Goal: Task Accomplishment & Management: Manage account settings

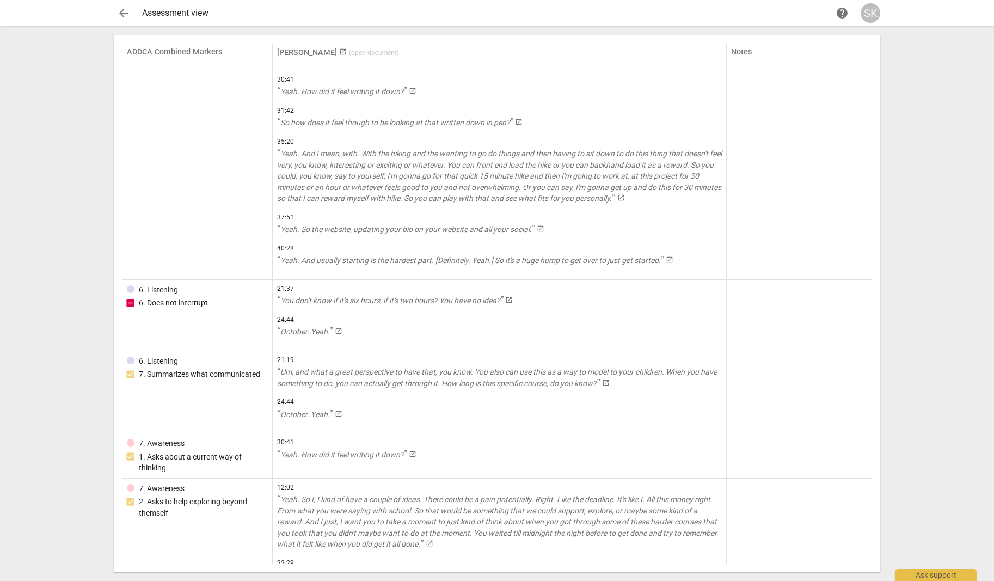
scroll to position [5145, 0]
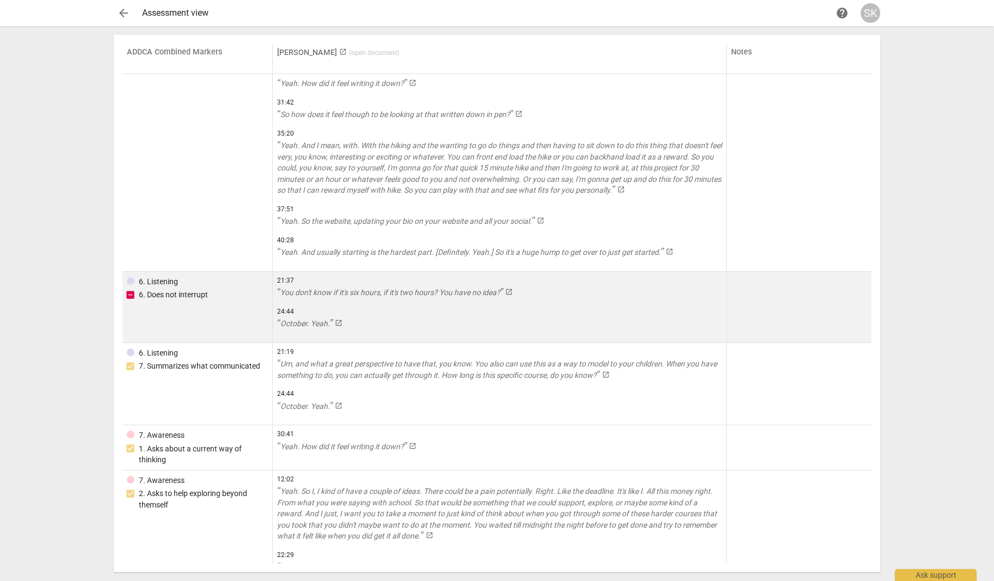
click at [129, 294] on input "checkbox" at bounding box center [130, 294] width 11 height 11
checkbox input "true"
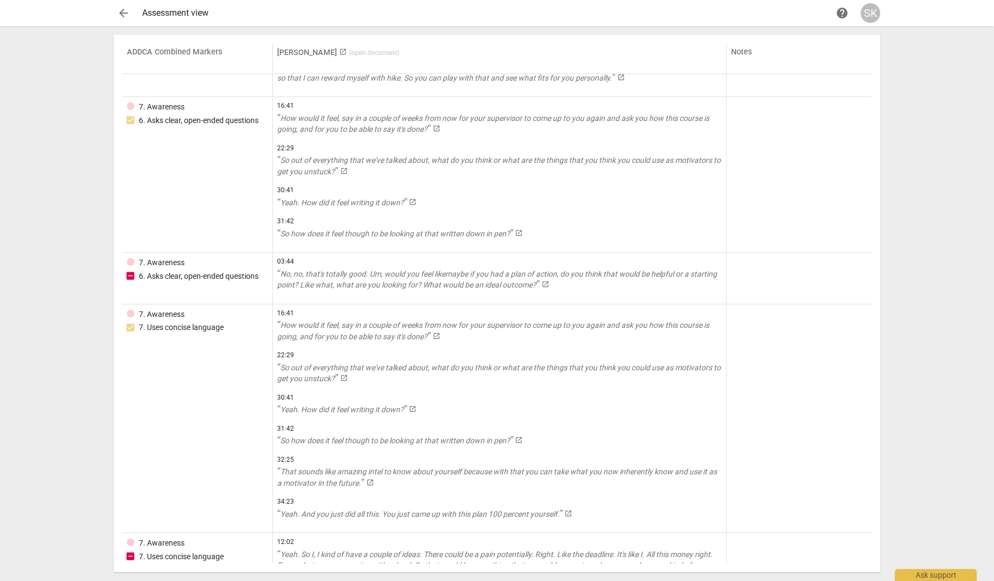
scroll to position [6101, 0]
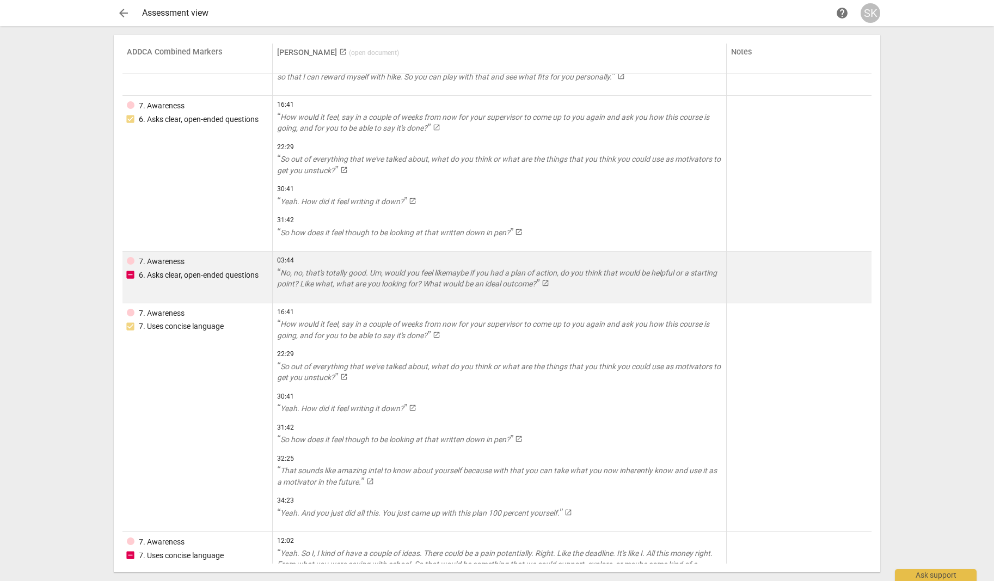
click at [128, 272] on input "checkbox" at bounding box center [130, 274] width 11 height 11
checkbox input "true"
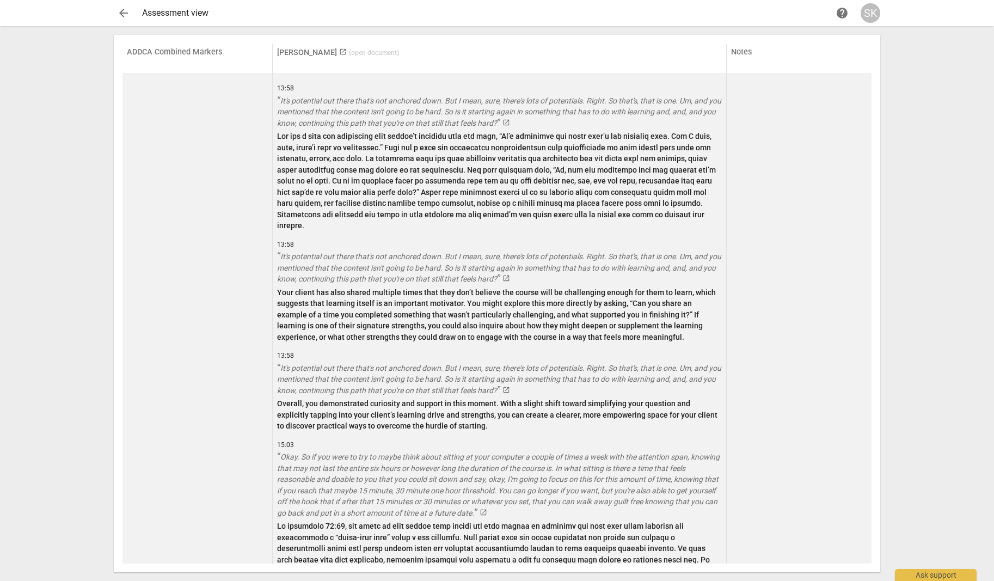
scroll to position [13961, 0]
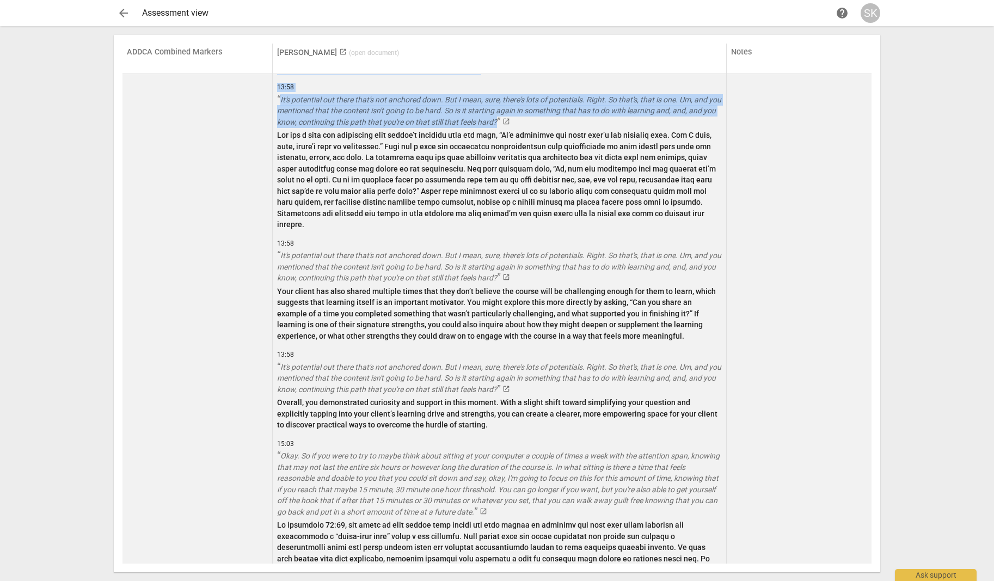
drag, startPoint x: 276, startPoint y: 145, endPoint x: 270, endPoint y: 507, distance: 361.9
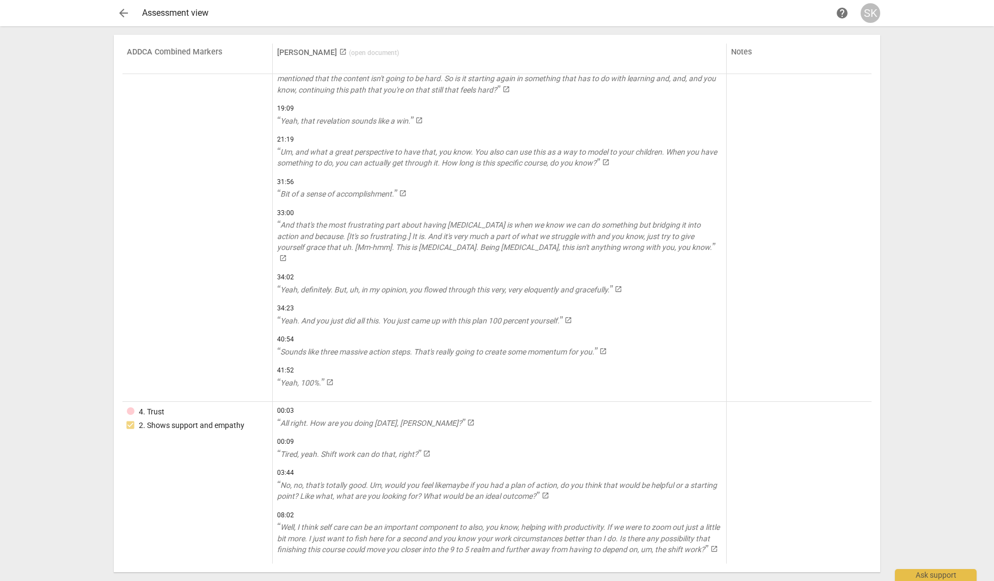
scroll to position [0, 0]
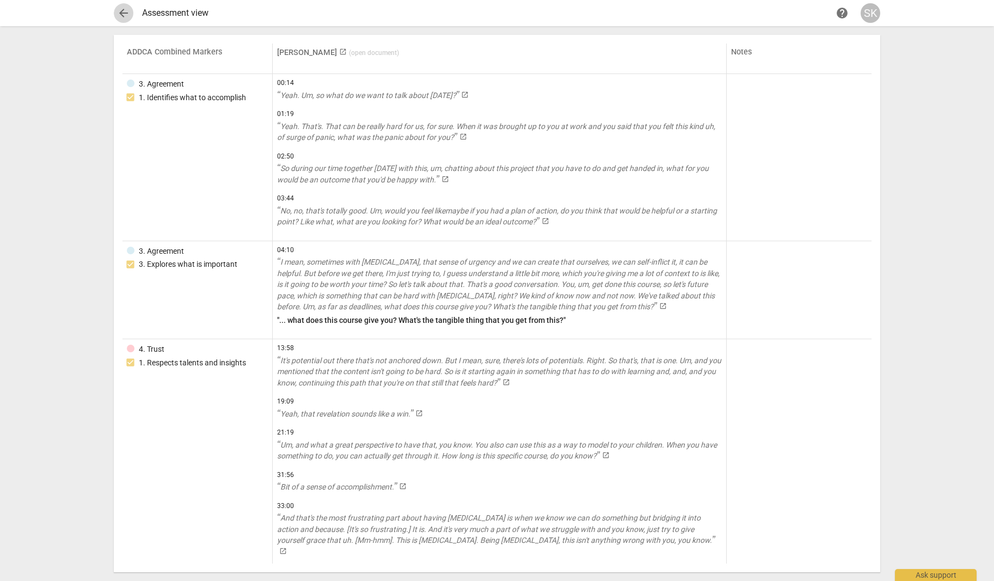
click at [119, 11] on span "arrow_back" at bounding box center [123, 13] width 13 height 13
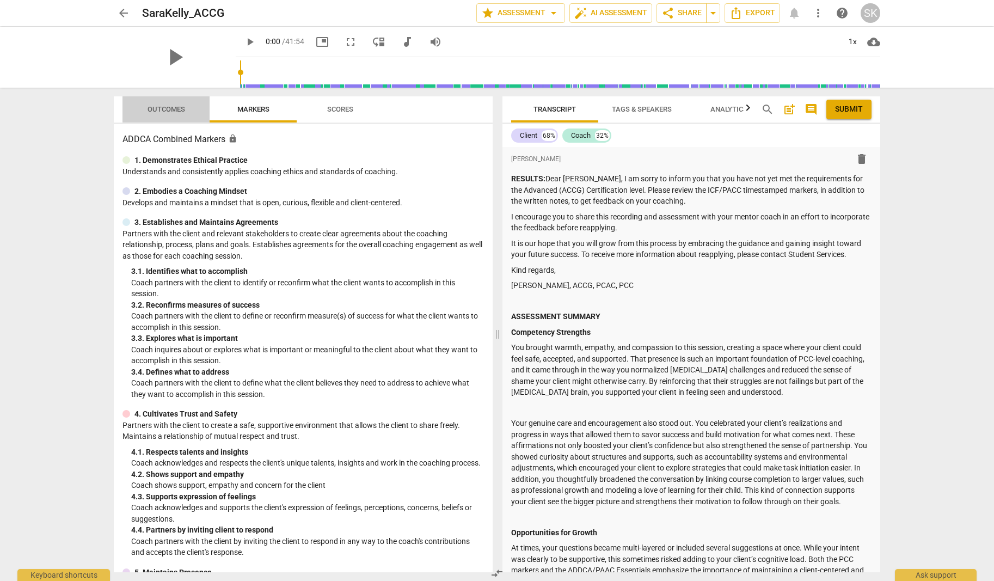
click at [160, 107] on span "Outcomes" at bounding box center [166, 109] width 38 height 8
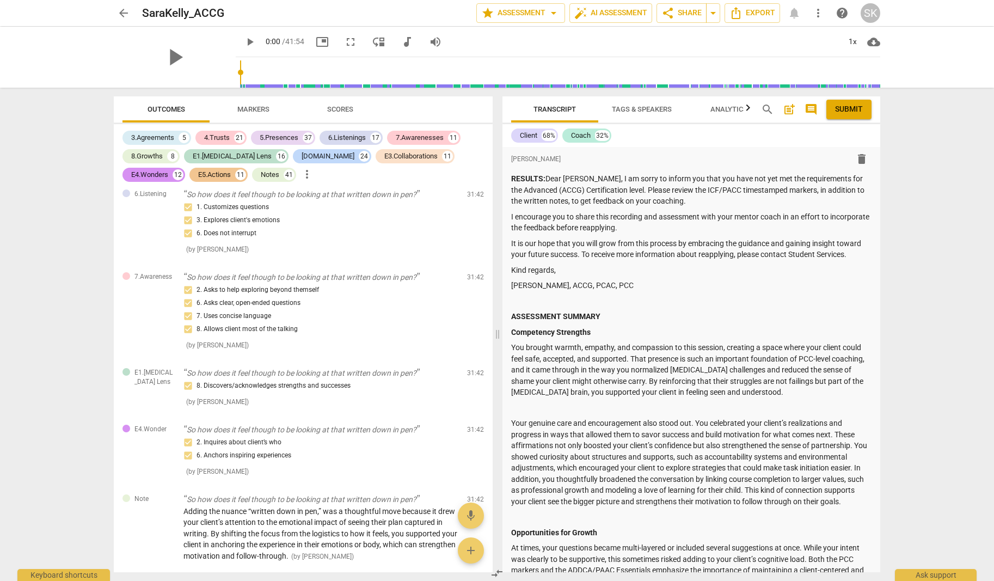
scroll to position [16253, 0]
click at [250, 105] on span "Markers" at bounding box center [253, 109] width 32 height 8
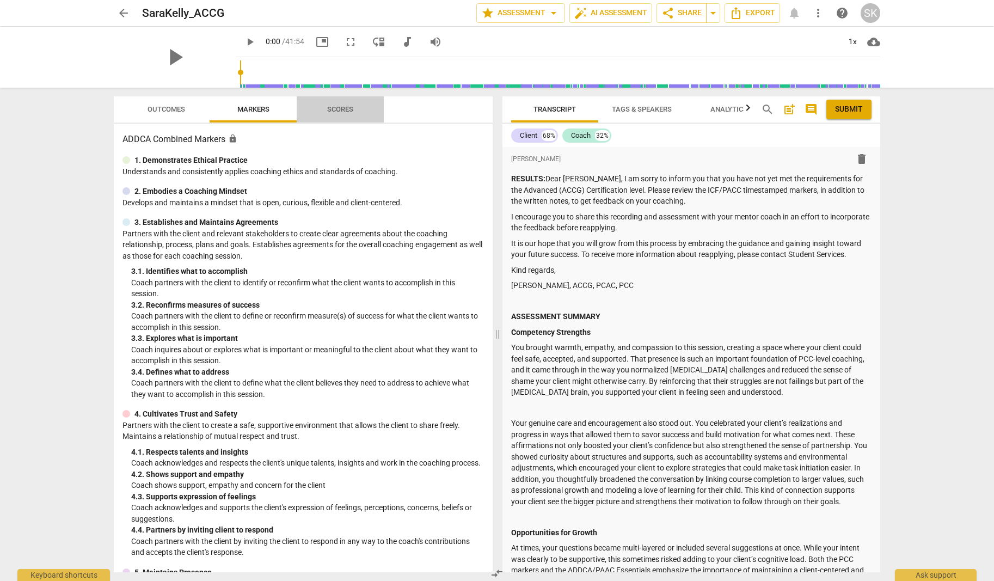
click at [337, 108] on span "Scores" at bounding box center [340, 109] width 26 height 8
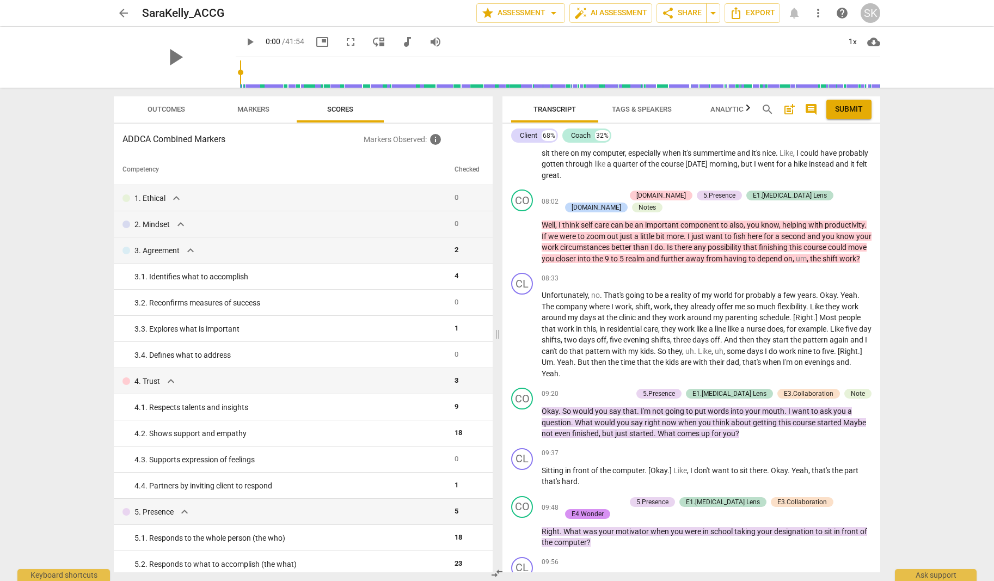
scroll to position [2316, 0]
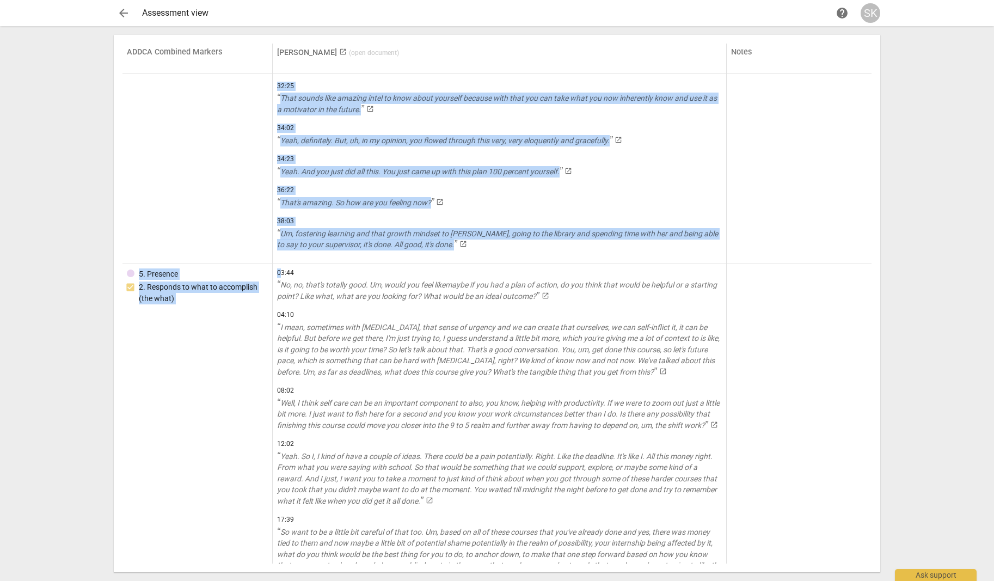
scroll to position [1954, 0]
drag, startPoint x: 278, startPoint y: 84, endPoint x: 279, endPoint y: 256, distance: 172.0
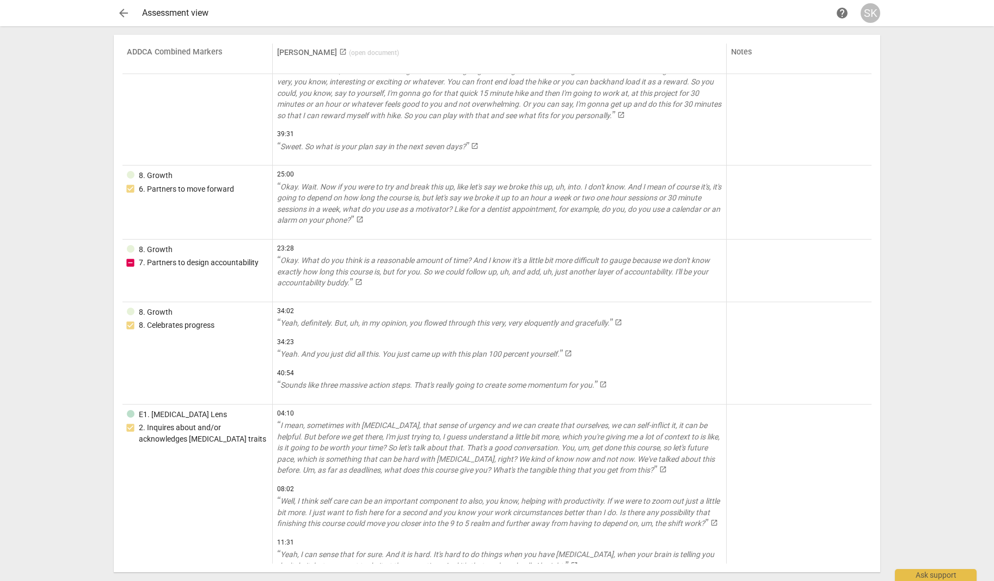
scroll to position [6946, 0]
click at [128, 13] on span "arrow_back" at bounding box center [123, 13] width 13 height 13
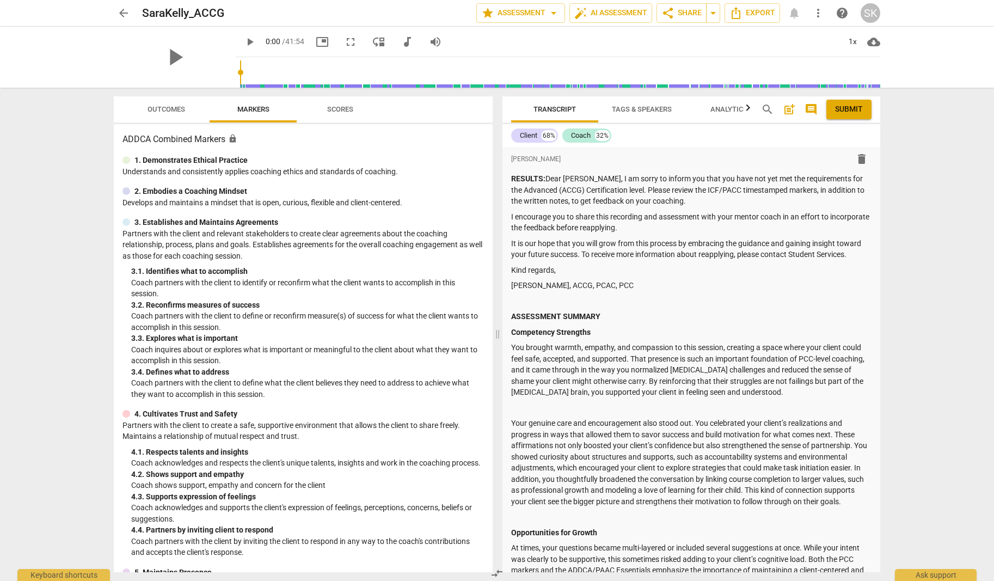
click at [343, 107] on span "Scores" at bounding box center [340, 109] width 26 height 8
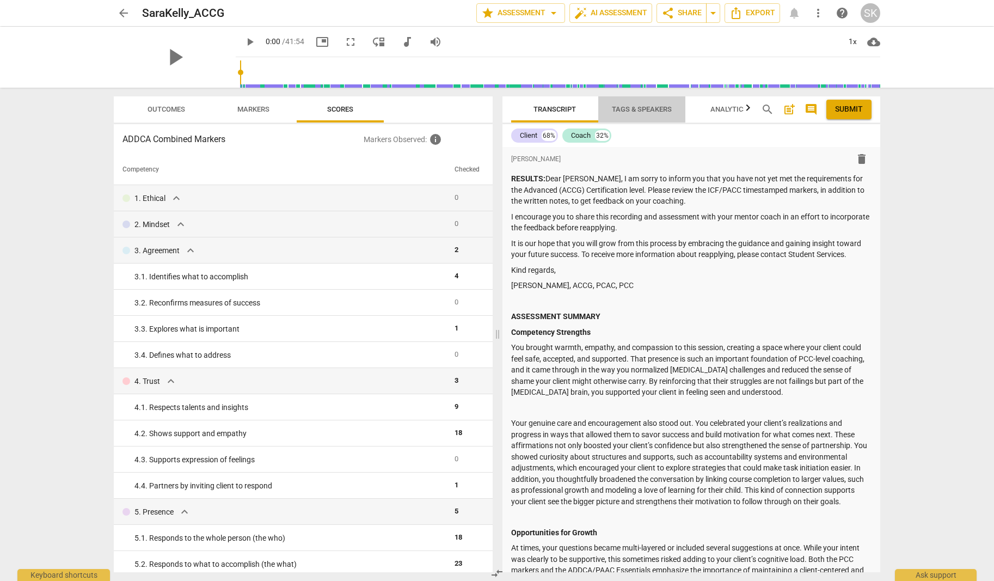
click at [629, 109] on span "Tags & Speakers" at bounding box center [642, 109] width 60 height 8
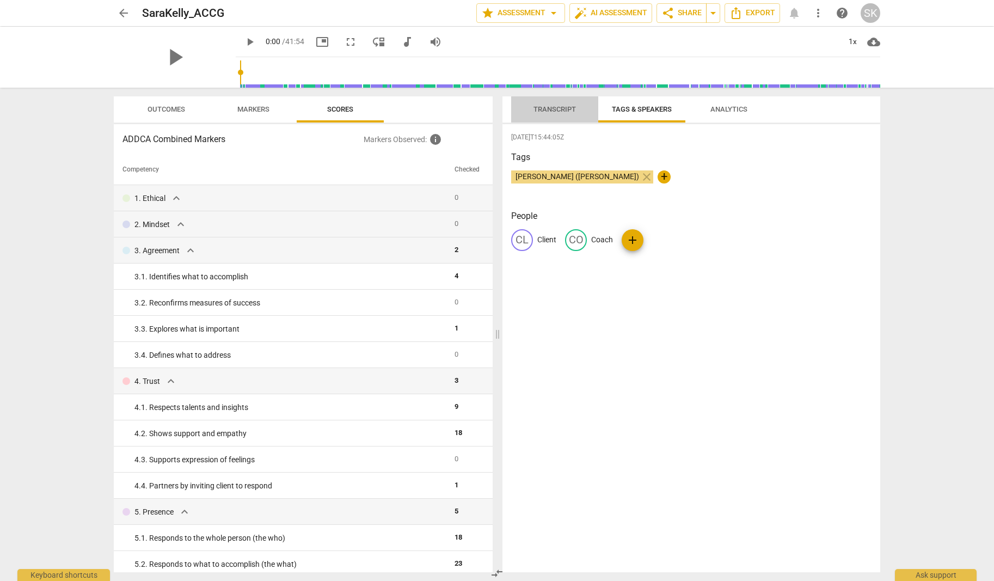
click at [555, 107] on span "Transcript" at bounding box center [554, 109] width 42 height 8
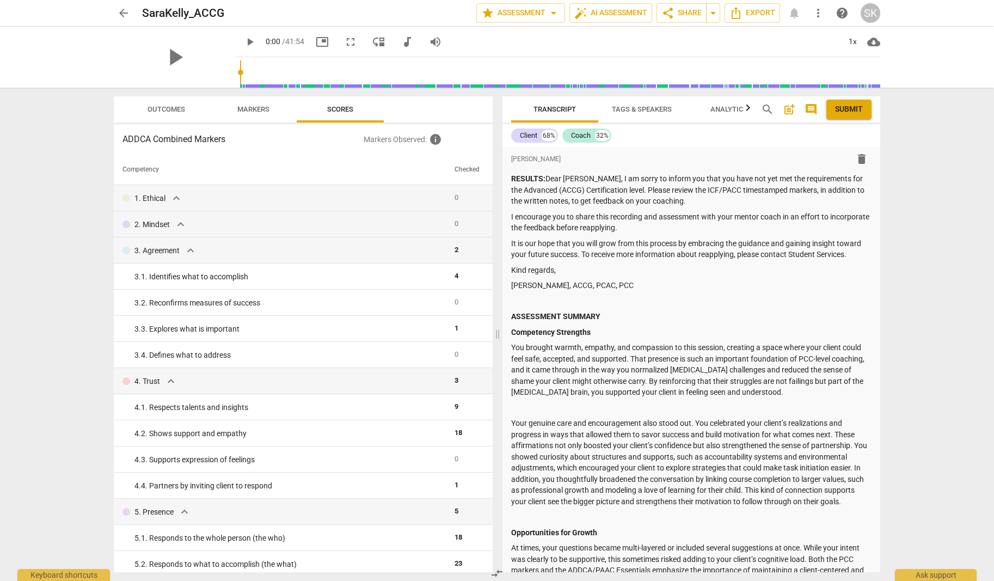
click at [252, 110] on span "Markers" at bounding box center [253, 109] width 32 height 8
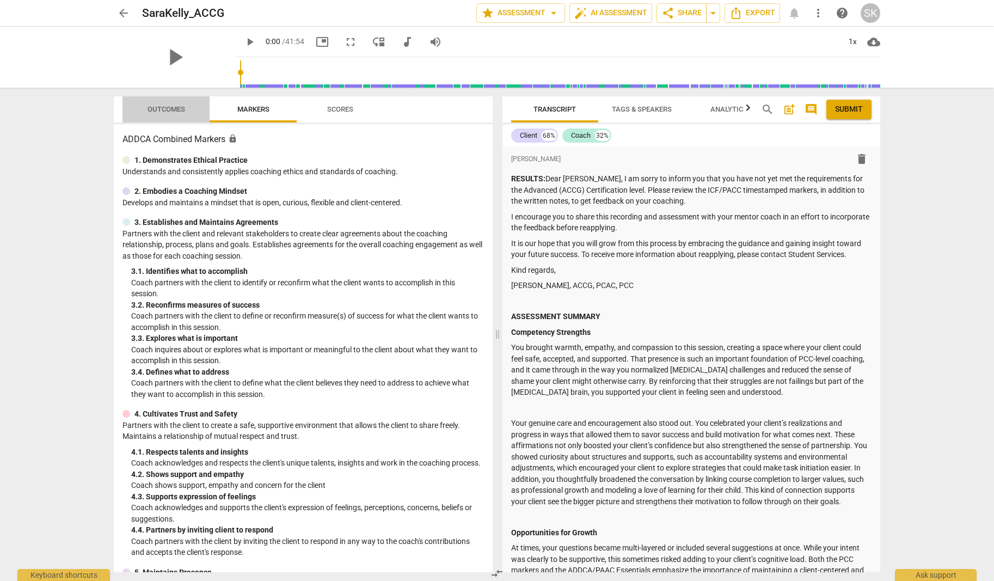
click at [175, 109] on span "Outcomes" at bounding box center [166, 109] width 38 height 8
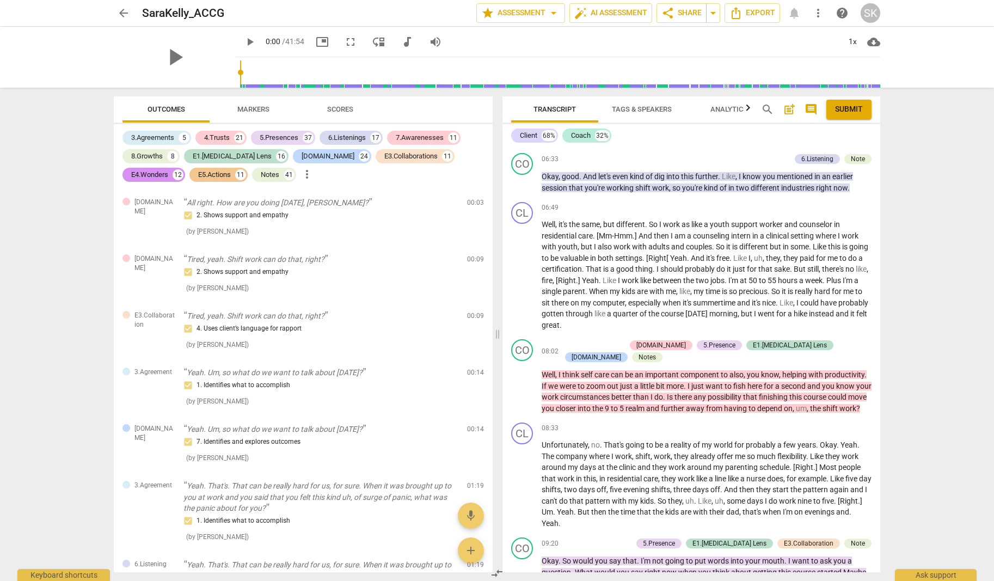
scroll to position [2167, 0]
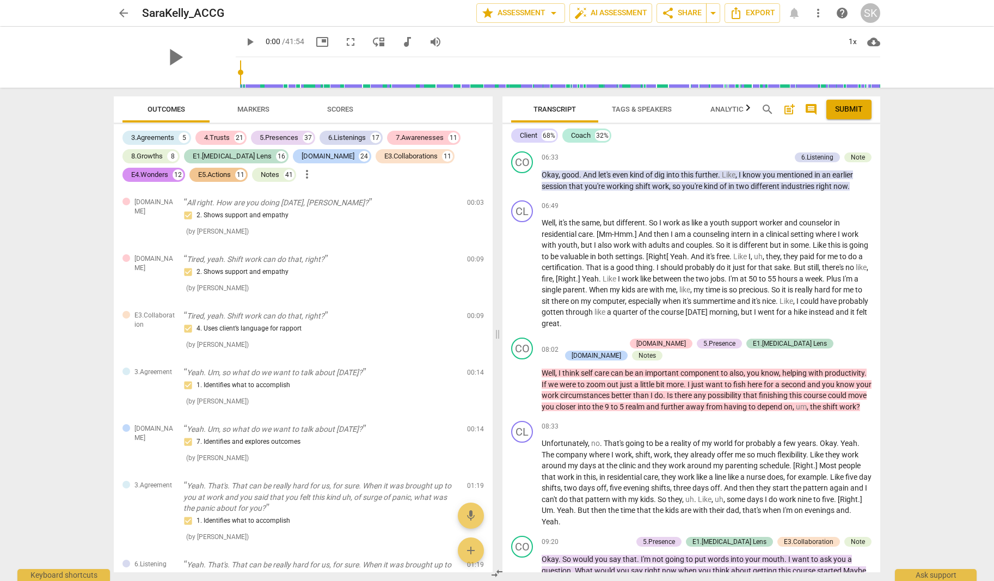
click at [721, 111] on span "Analytics" at bounding box center [728, 109] width 37 height 8
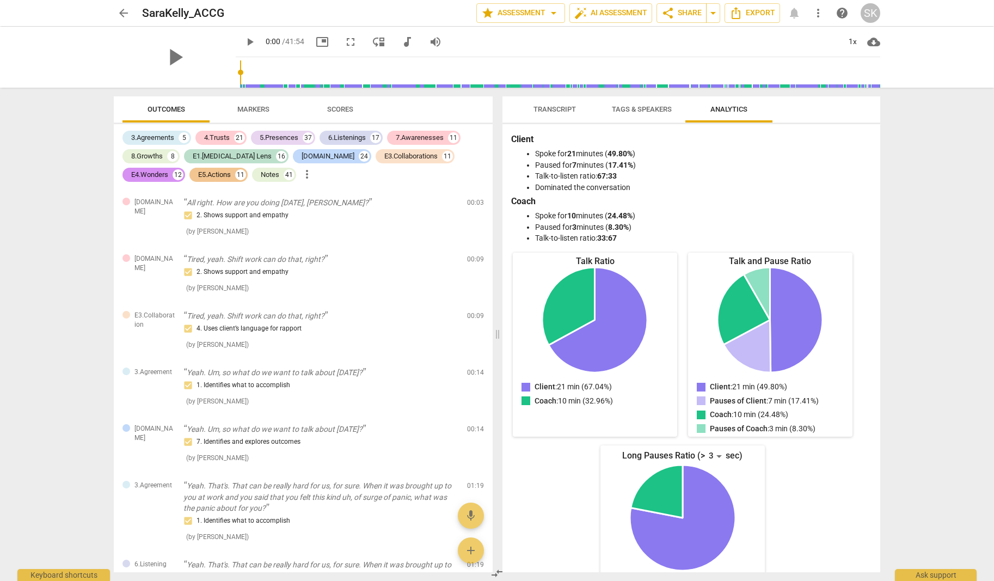
click at [638, 109] on span "Tags & Speakers" at bounding box center [642, 109] width 60 height 8
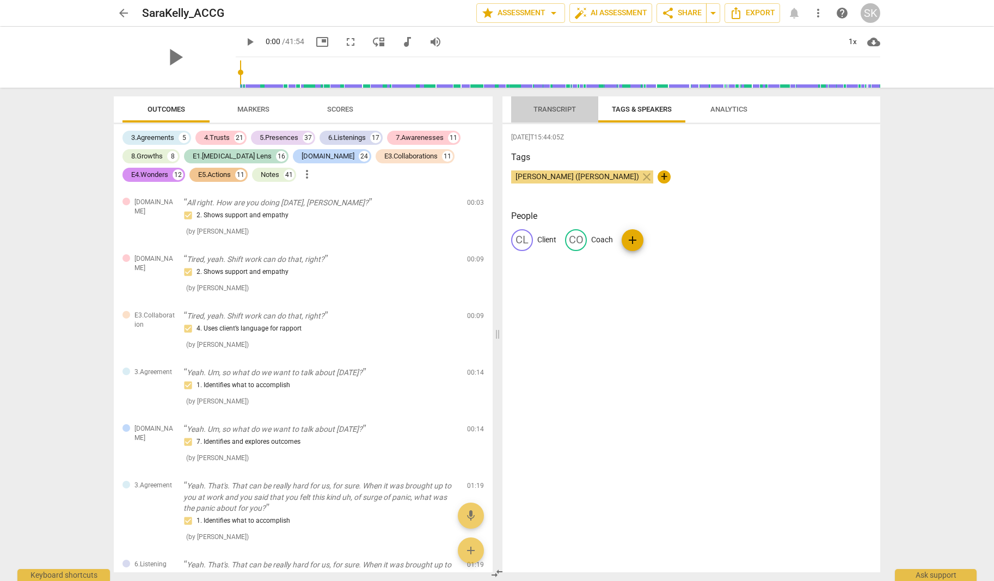
click at [565, 109] on span "Transcript" at bounding box center [554, 109] width 42 height 8
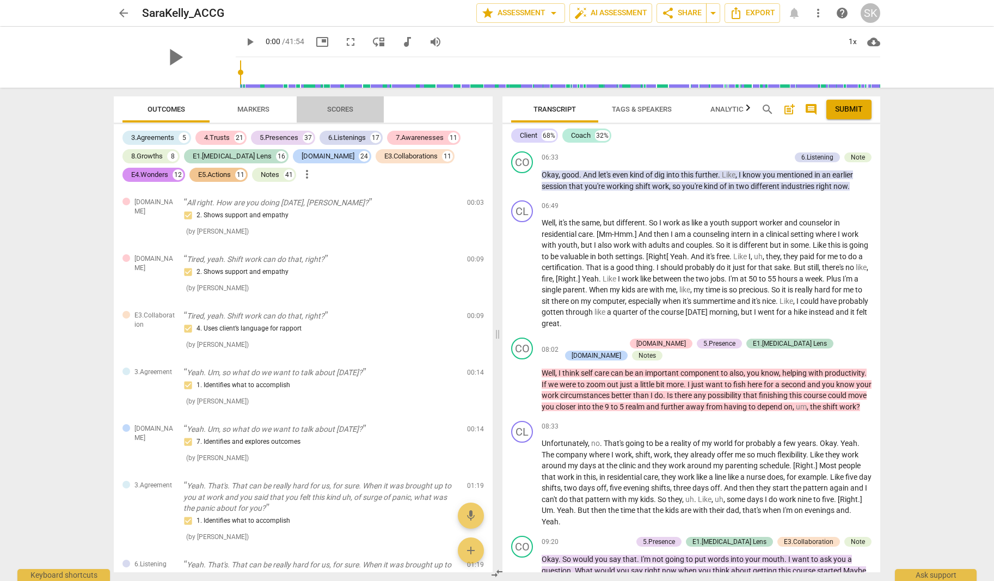
click at [337, 109] on span "Scores" at bounding box center [340, 109] width 26 height 8
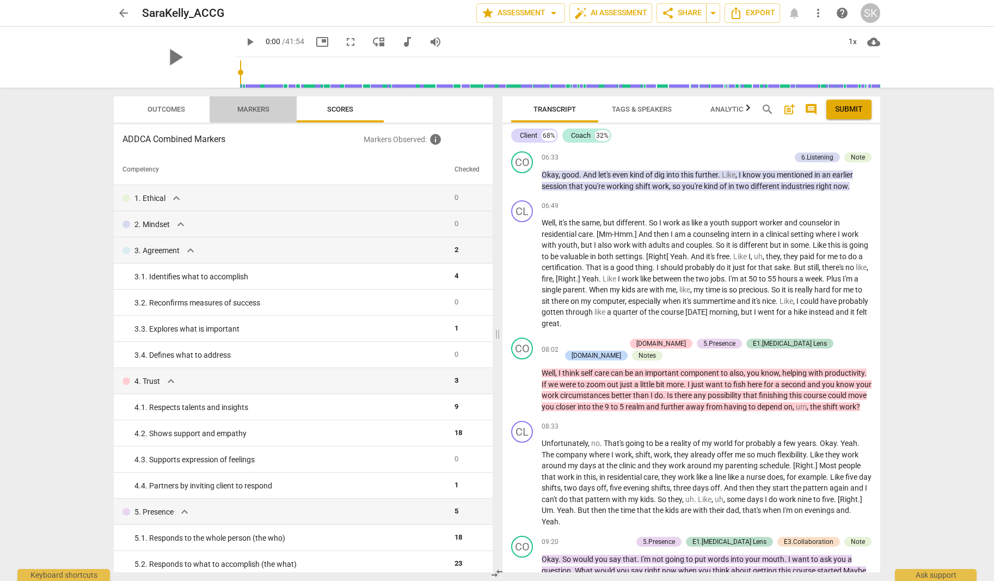
click at [255, 107] on span "Markers" at bounding box center [253, 109] width 32 height 8
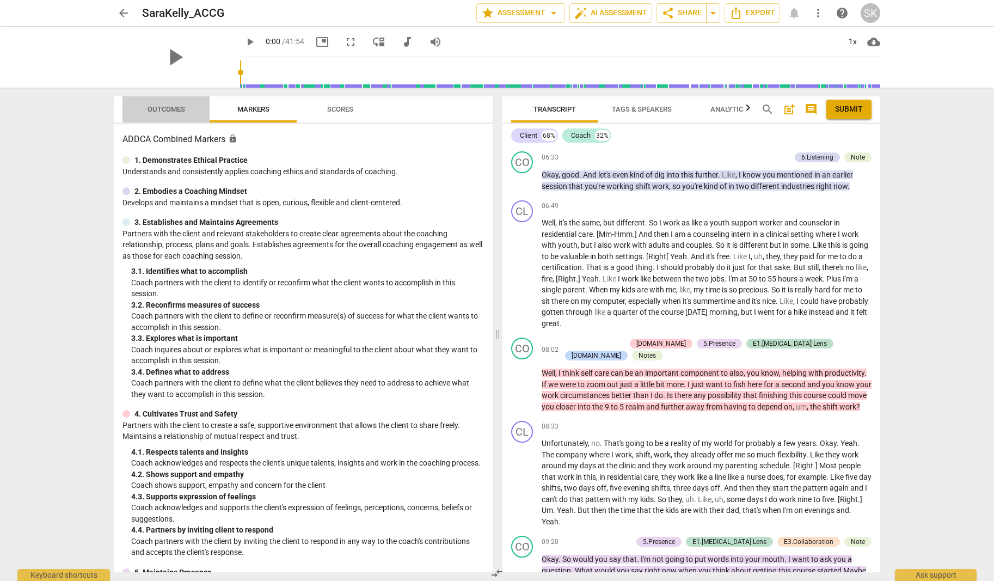
click at [161, 107] on span "Outcomes" at bounding box center [166, 109] width 38 height 8
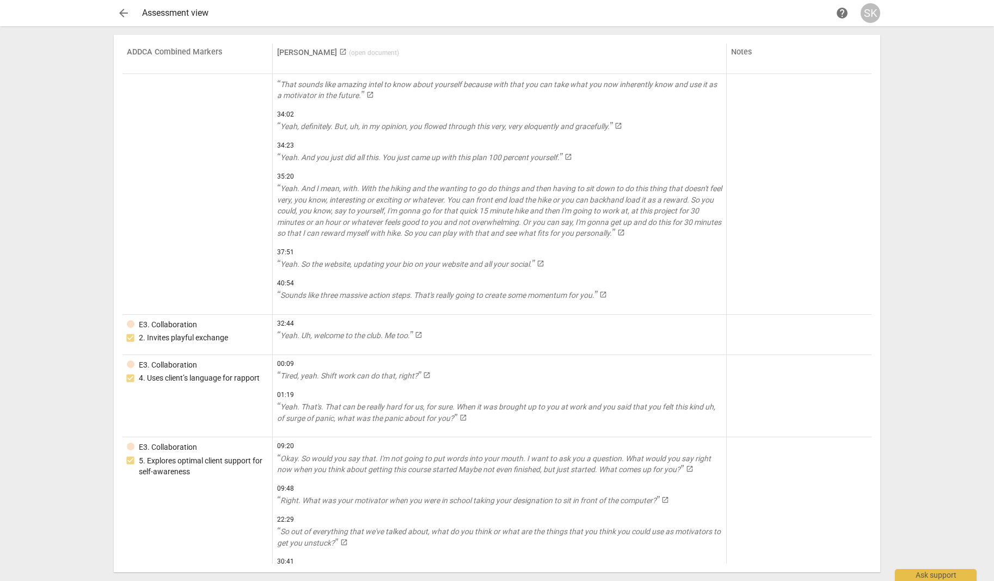
scroll to position [9511, 0]
click at [303, 53] on link "[PERSON_NAME] launch ( open document )" at bounding box center [338, 52] width 122 height 9
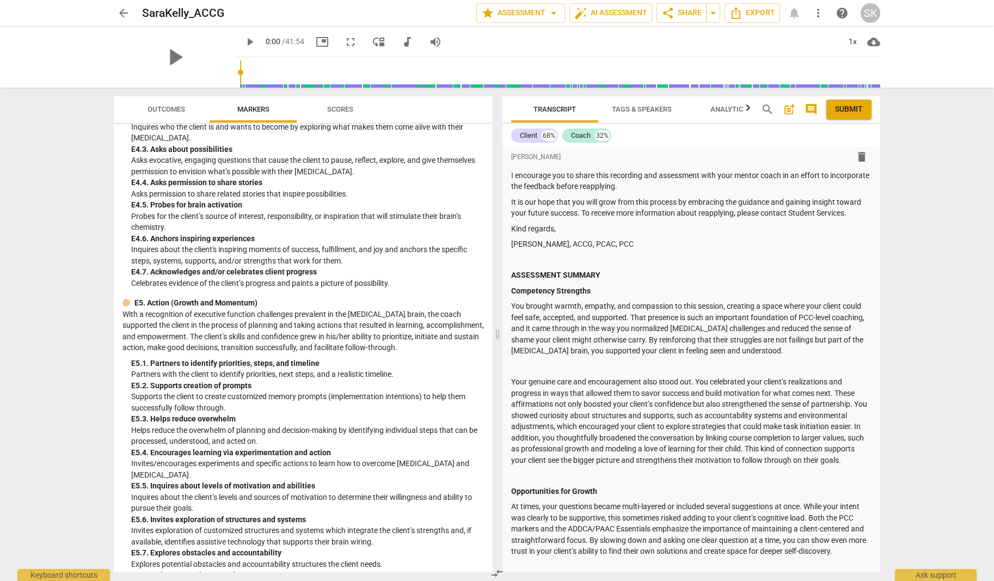
scroll to position [41, 0]
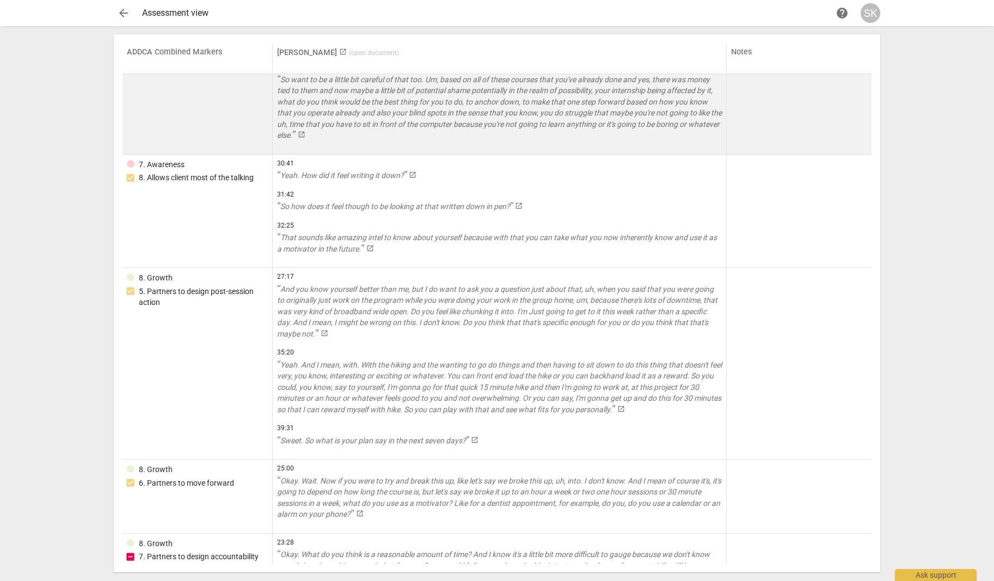
scroll to position [6611, 0]
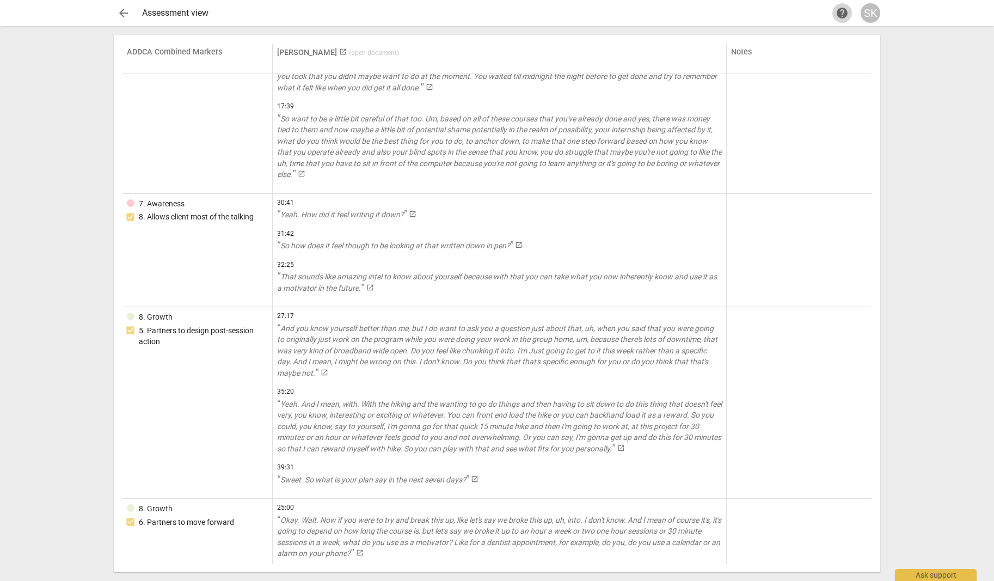
click at [839, 10] on span "help" at bounding box center [841, 13] width 13 height 13
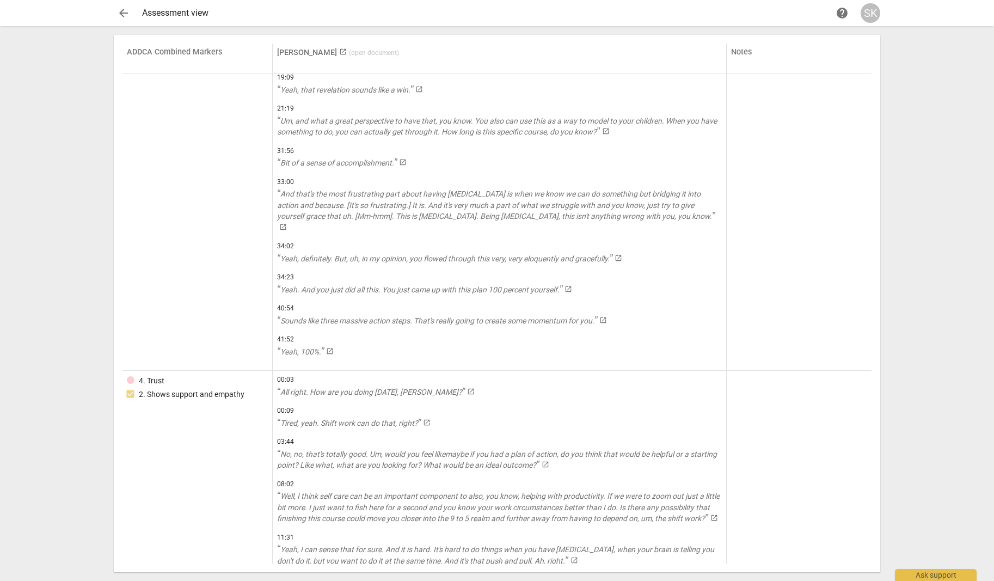
scroll to position [0, 0]
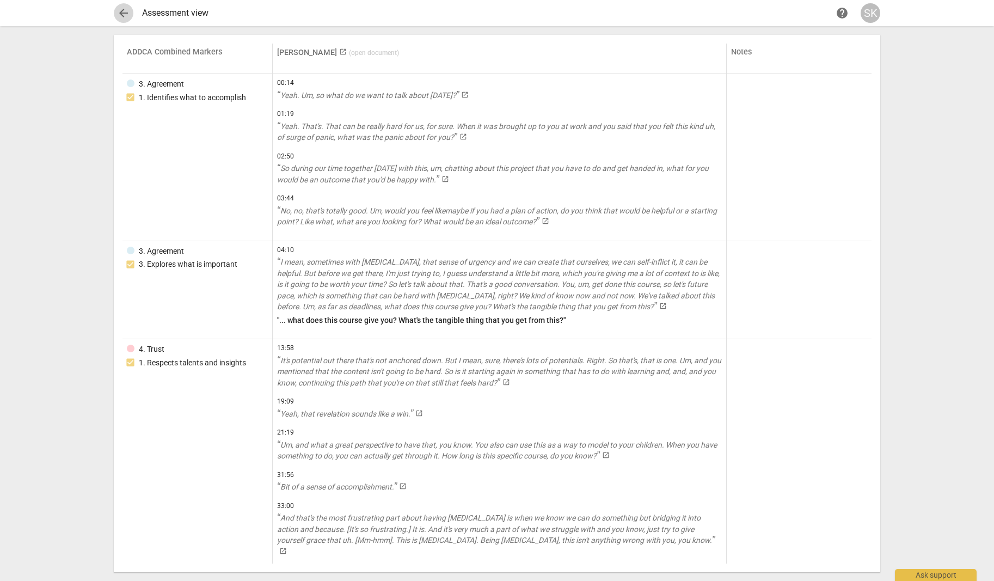
click at [121, 14] on span "arrow_back" at bounding box center [123, 13] width 13 height 13
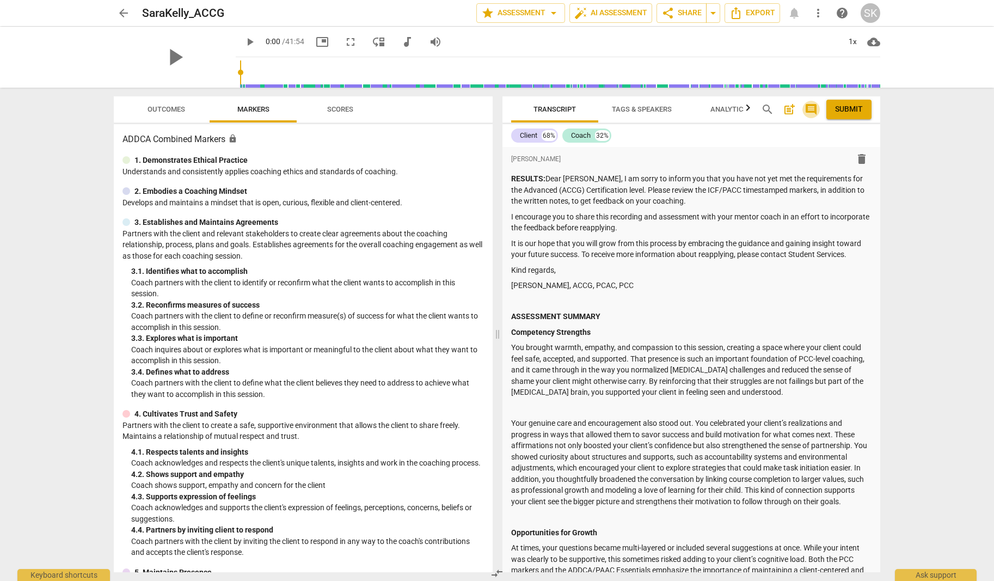
click at [810, 107] on span "comment" at bounding box center [810, 109] width 13 height 13
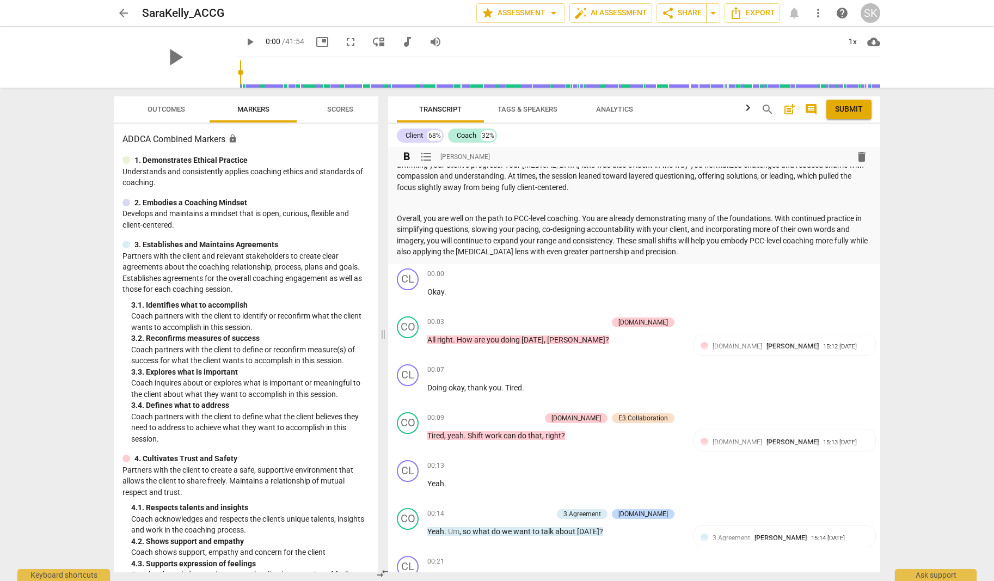
scroll to position [600, 0]
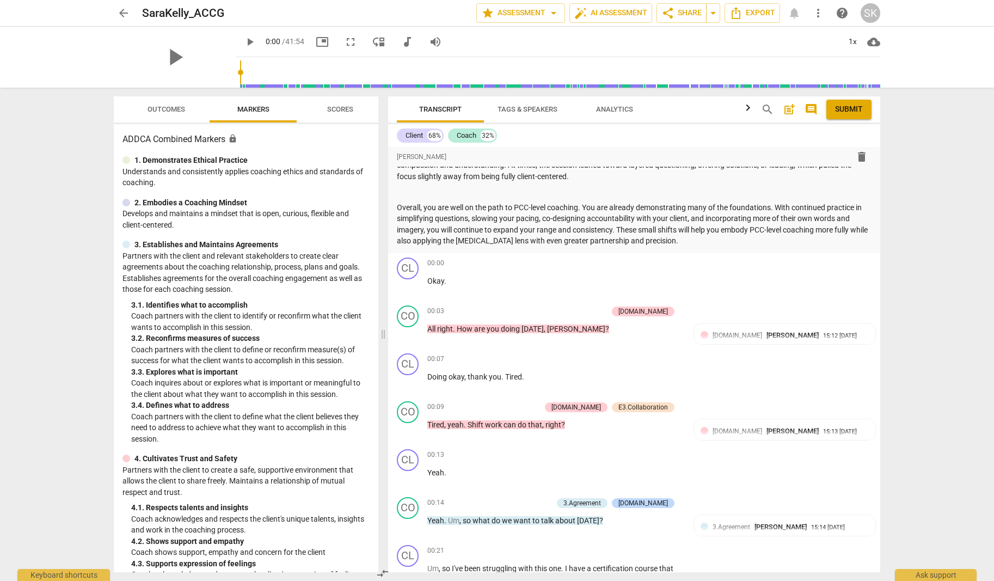
click at [162, 109] on span "Outcomes" at bounding box center [166, 109] width 38 height 8
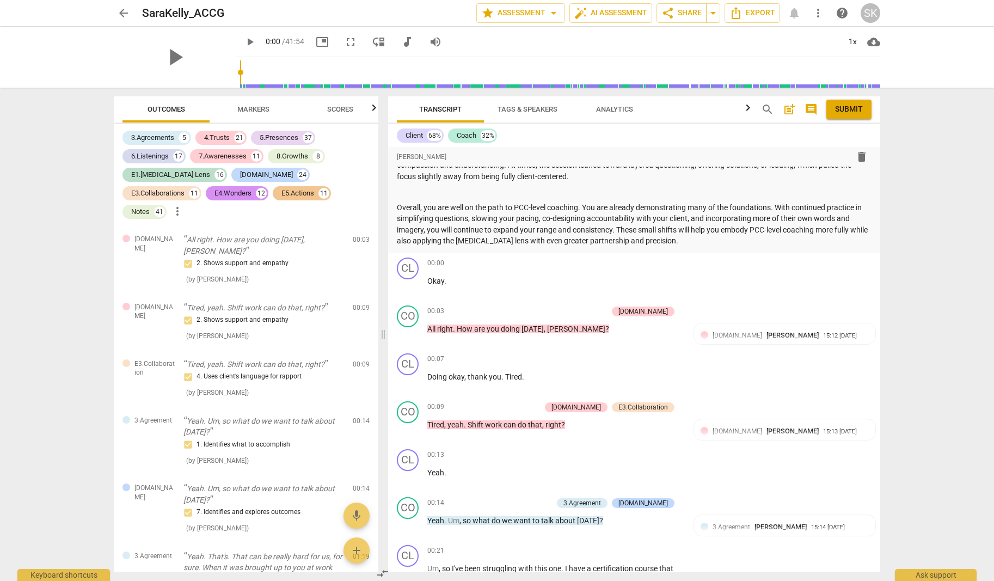
click at [247, 110] on span "Markers" at bounding box center [253, 109] width 32 height 8
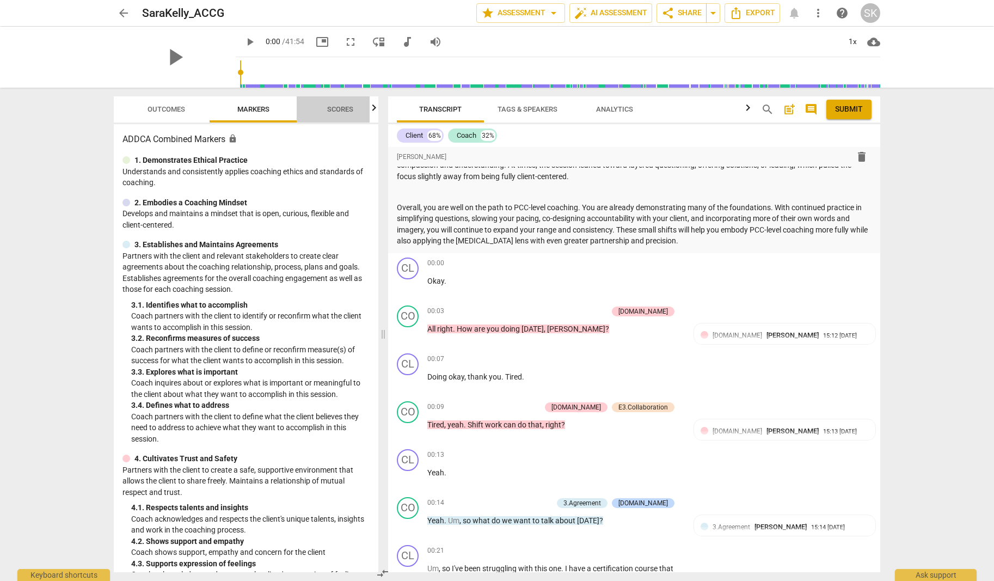
click at [334, 107] on span "Scores" at bounding box center [340, 109] width 26 height 8
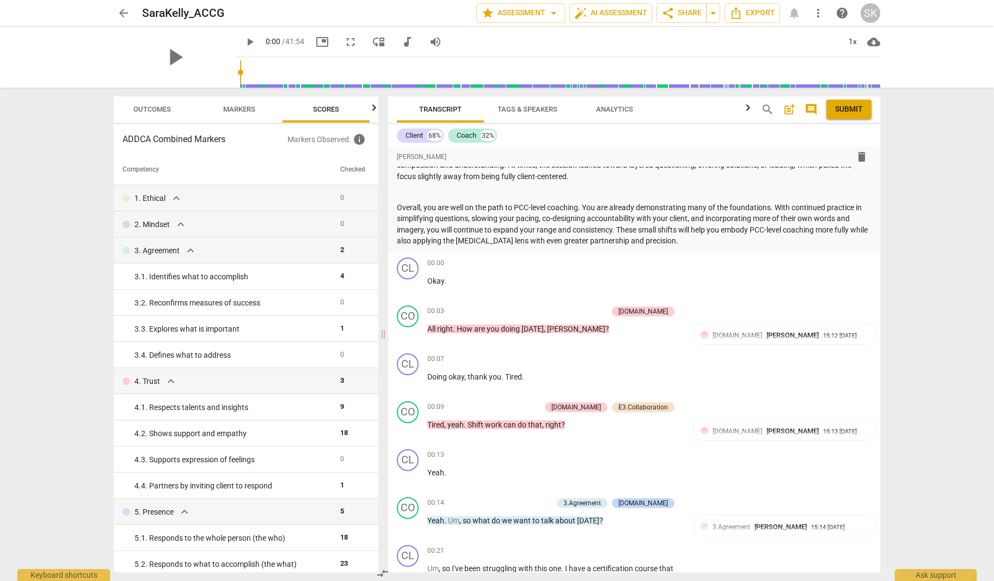
scroll to position [0, 14]
click at [429, 158] on span "format_list_bulleted" at bounding box center [426, 156] width 13 height 13
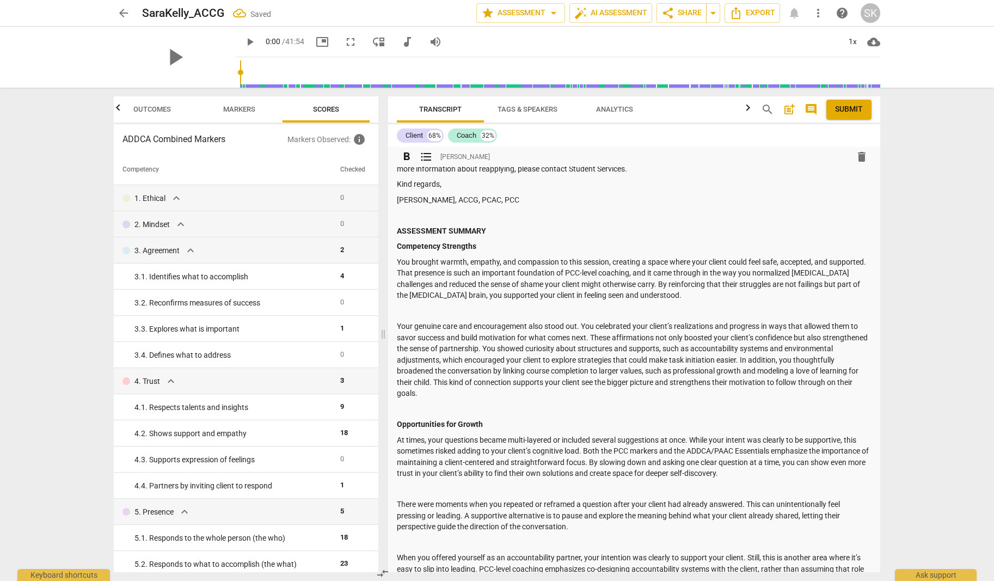
scroll to position [0, 0]
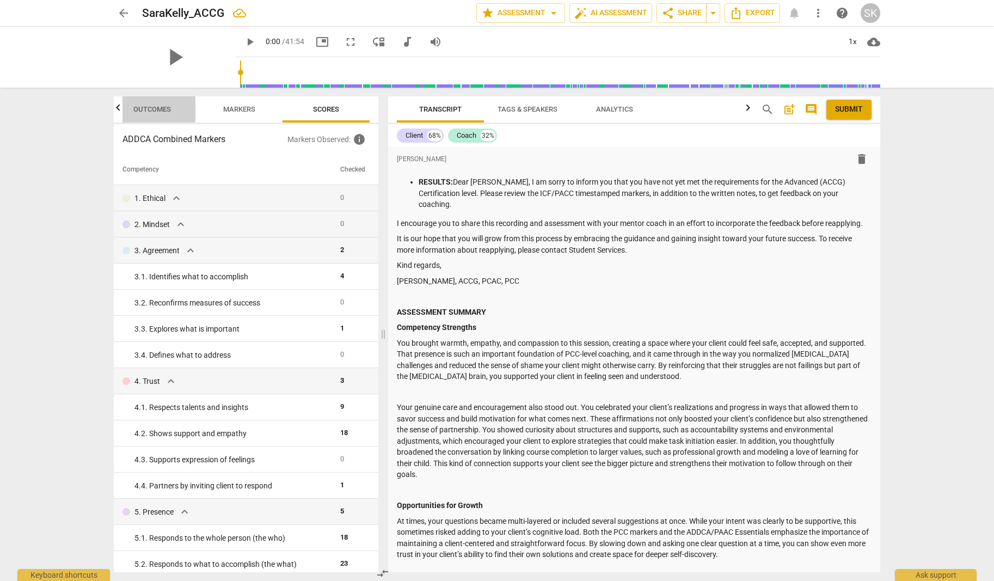
click at [141, 106] on span "Outcomes" at bounding box center [152, 109] width 38 height 8
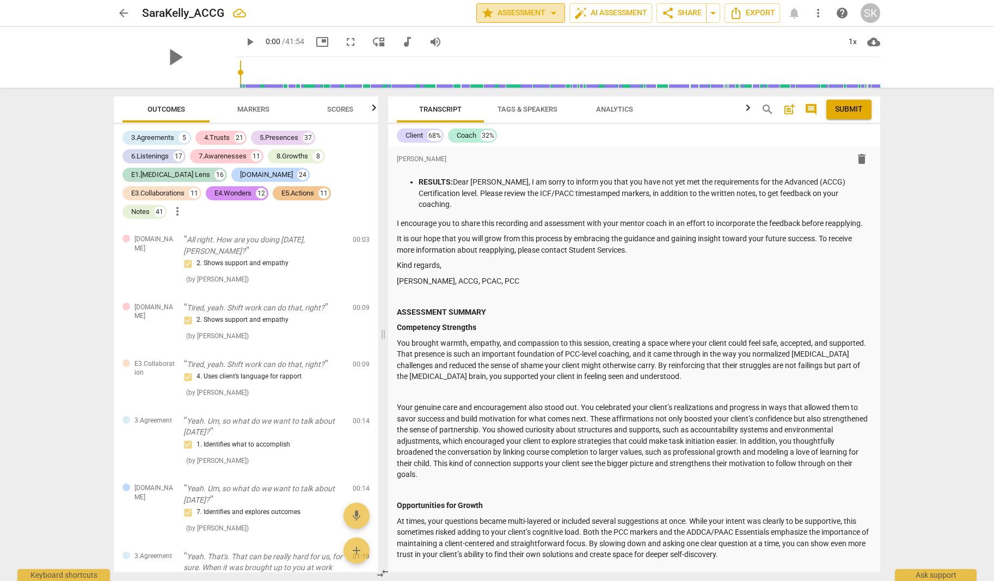
click at [521, 9] on span "star Assessment arrow_drop_down" at bounding box center [520, 13] width 79 height 13
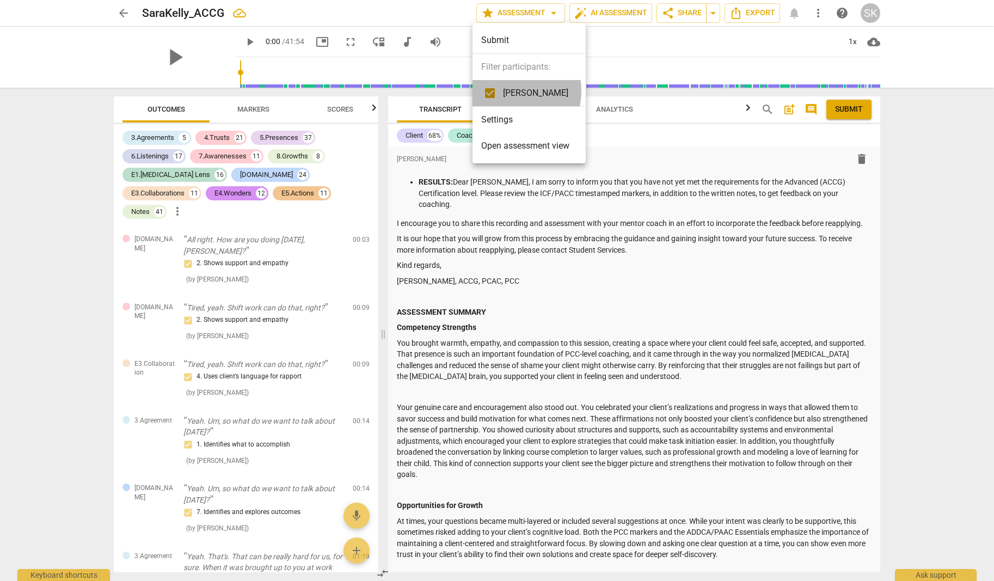
click at [507, 91] on span "[PERSON_NAME]" at bounding box center [535, 93] width 65 height 13
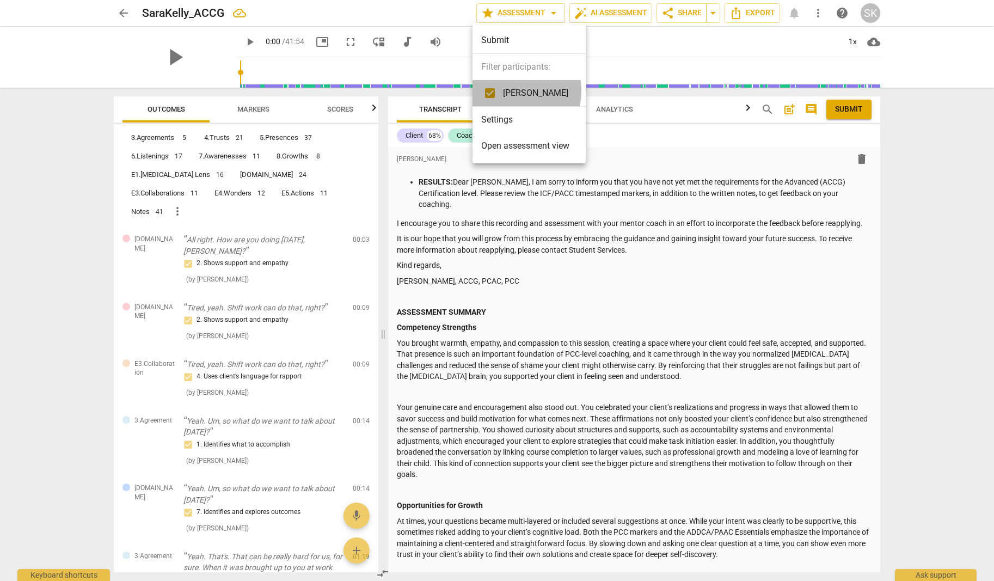
checkbox input "false"
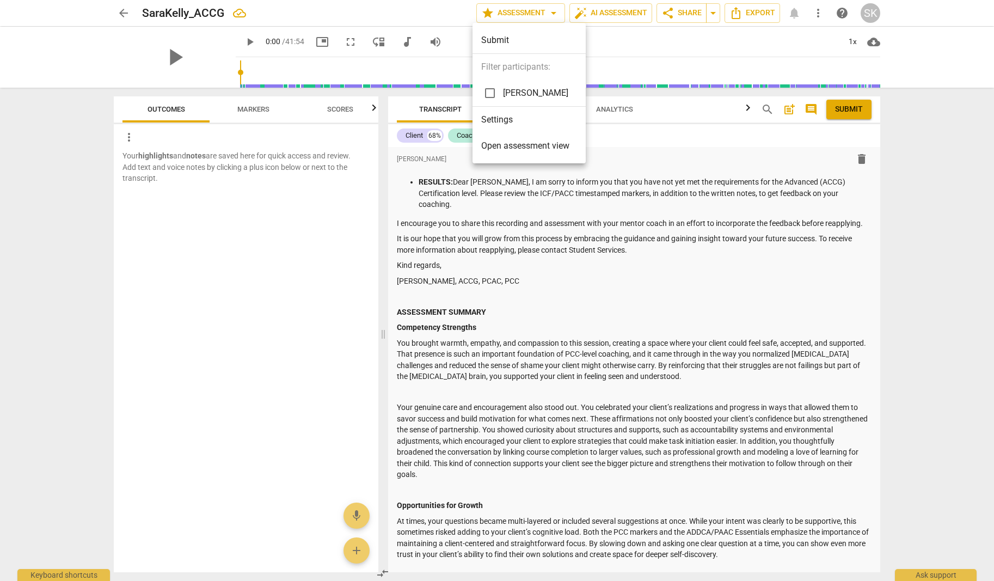
click at [243, 106] on div at bounding box center [497, 290] width 994 height 581
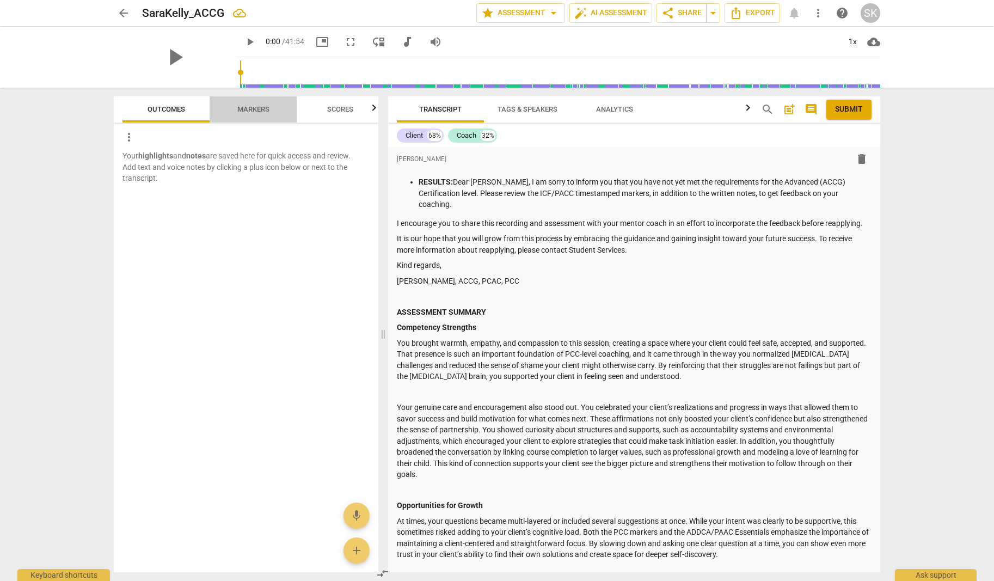
click at [248, 108] on span "Markers" at bounding box center [253, 109] width 32 height 8
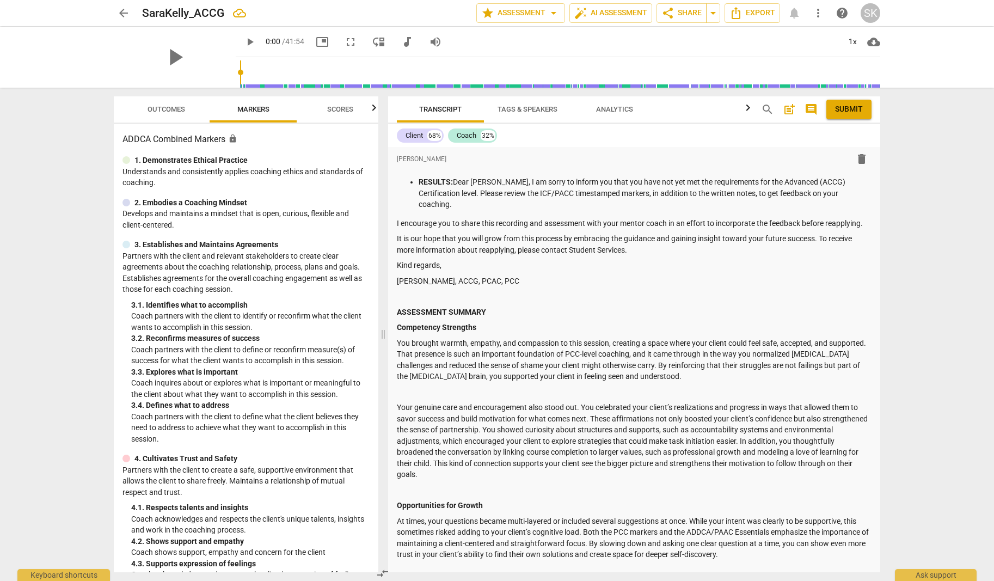
click at [336, 105] on span "Scores" at bounding box center [340, 109] width 26 height 8
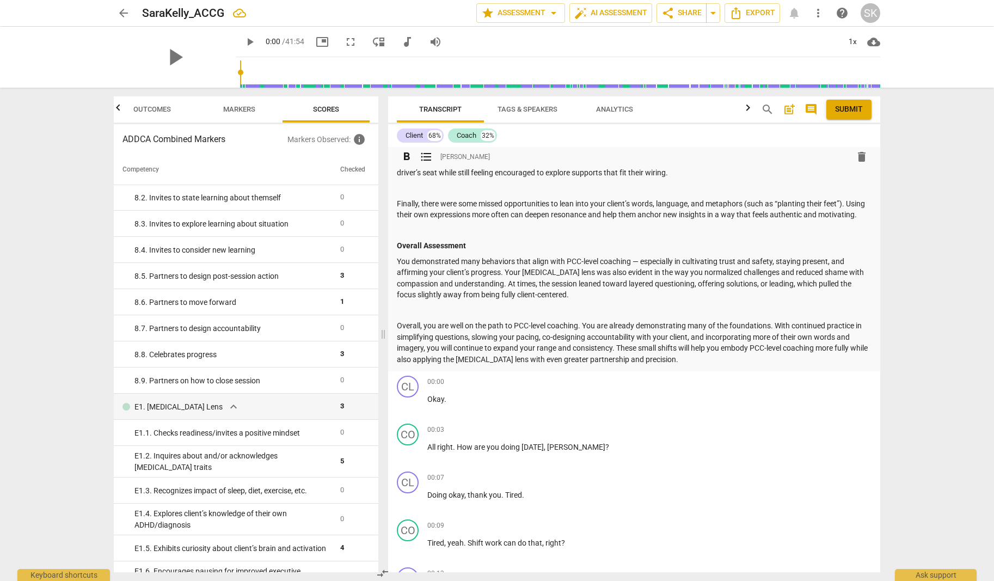
scroll to position [497, 0]
click at [120, 10] on span "arrow_back" at bounding box center [123, 13] width 13 height 13
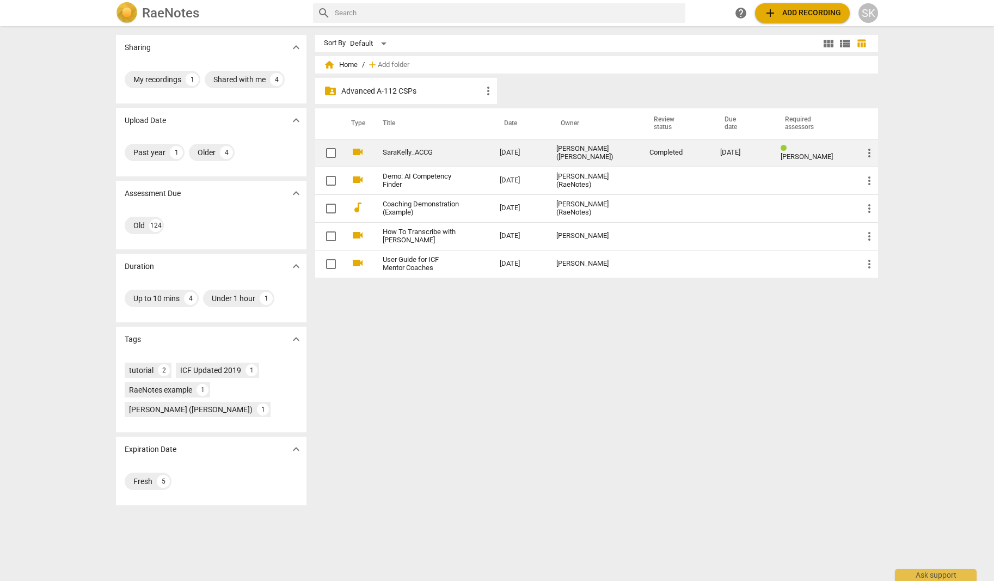
click at [398, 152] on link "SaraKelly_ACCG" at bounding box center [422, 153] width 78 height 8
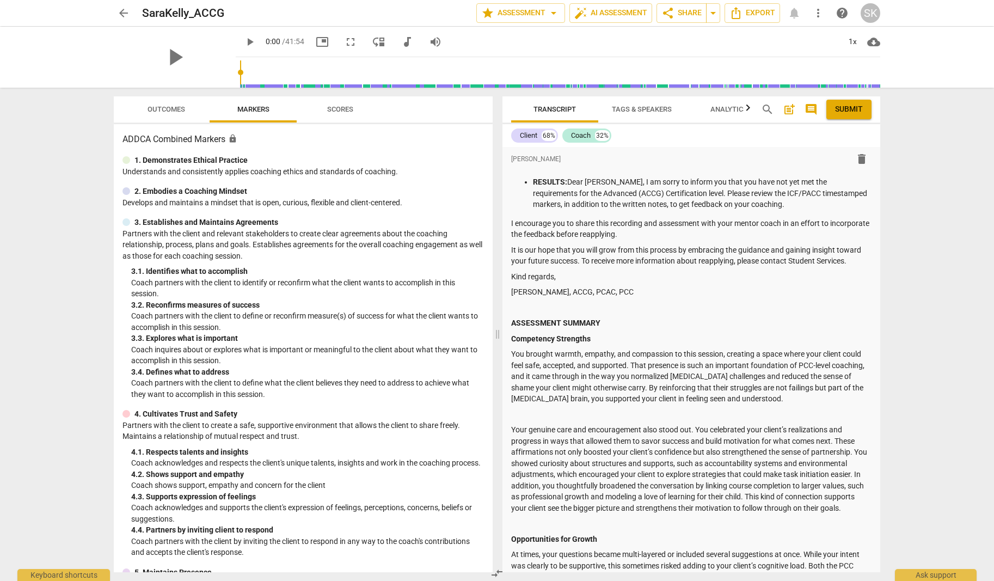
click at [163, 107] on span "Outcomes" at bounding box center [166, 109] width 38 height 8
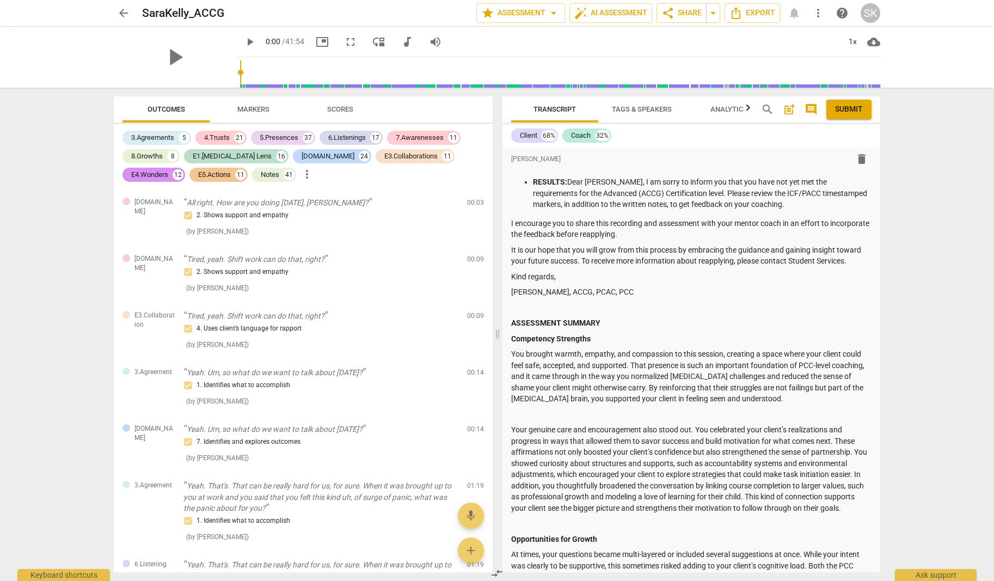
click at [338, 109] on span "Scores" at bounding box center [340, 109] width 26 height 8
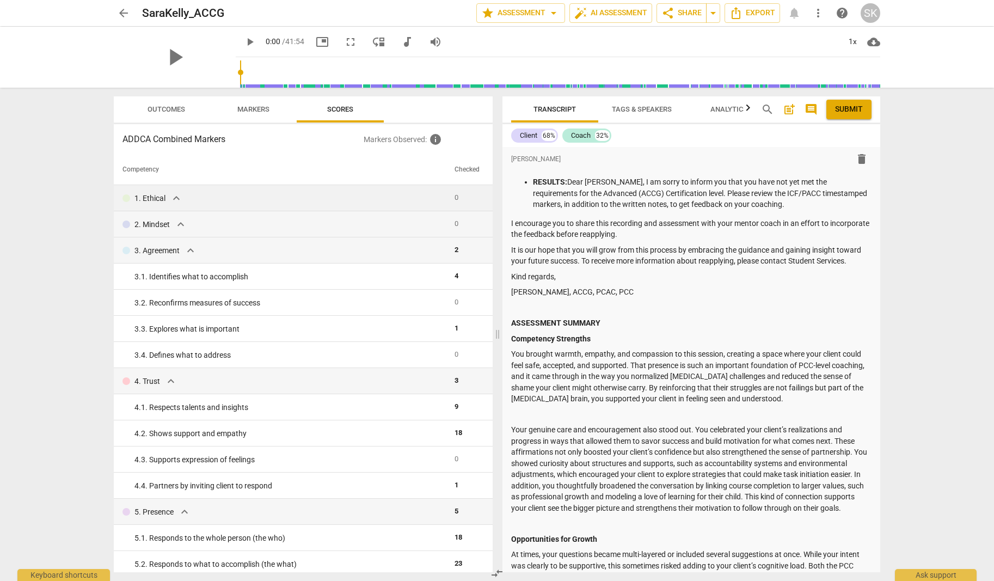
click at [191, 196] on div "1. Ethical expand_more" at bounding box center [283, 198] width 323 height 13
click at [175, 223] on span "expand_more" at bounding box center [180, 224] width 13 height 13
click at [192, 250] on span "expand_more" at bounding box center [190, 250] width 13 height 13
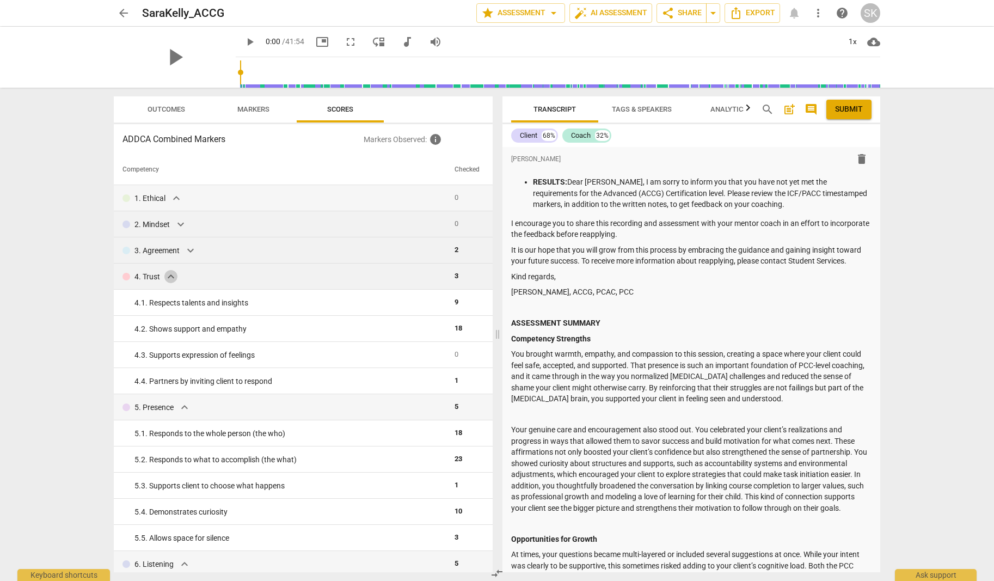
drag, startPoint x: 173, startPoint y: 275, endPoint x: 173, endPoint y: 264, distance: 10.9
click at [173, 275] on span "expand_more" at bounding box center [170, 276] width 13 height 13
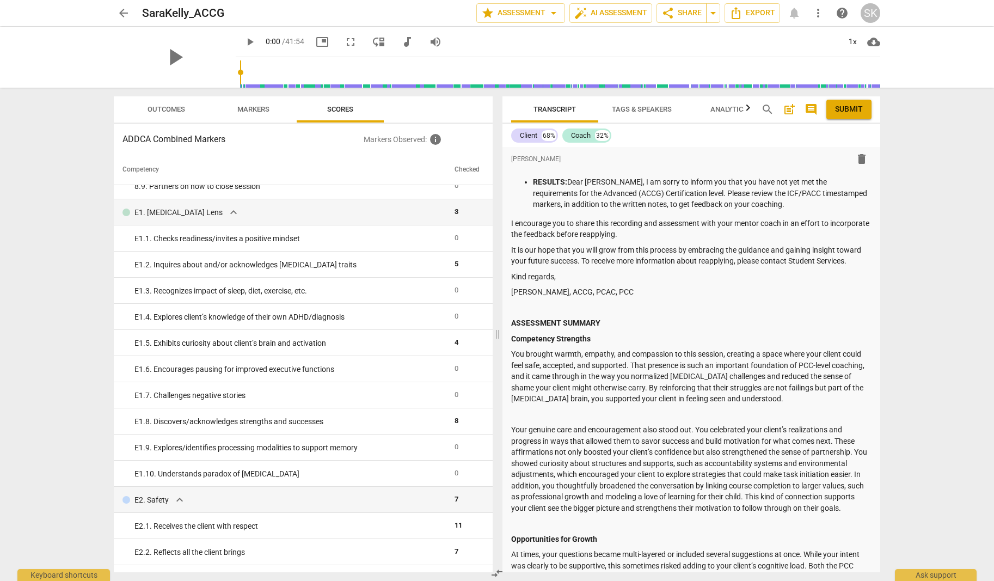
scroll to position [960, 0]
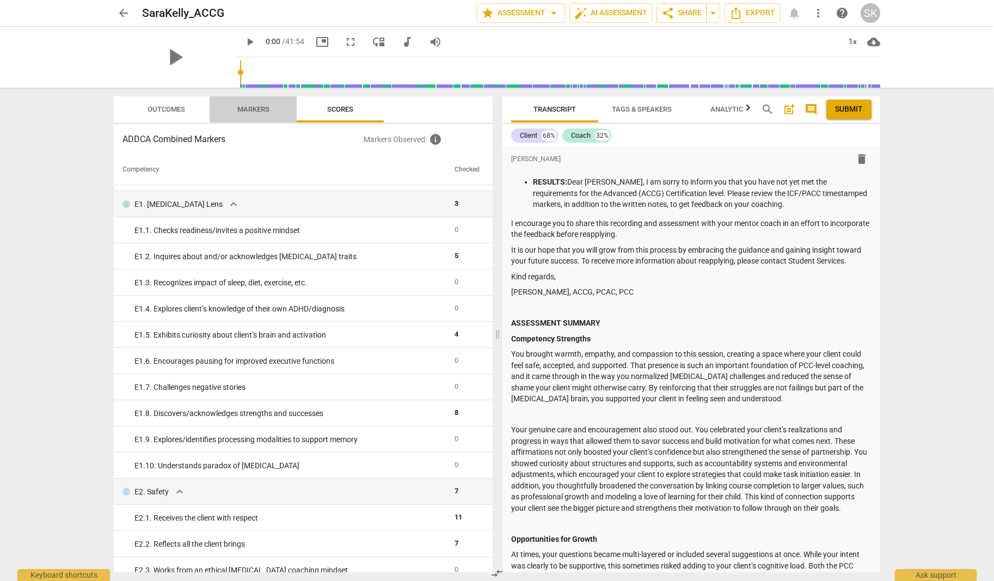
click at [245, 109] on span "Markers" at bounding box center [253, 109] width 32 height 8
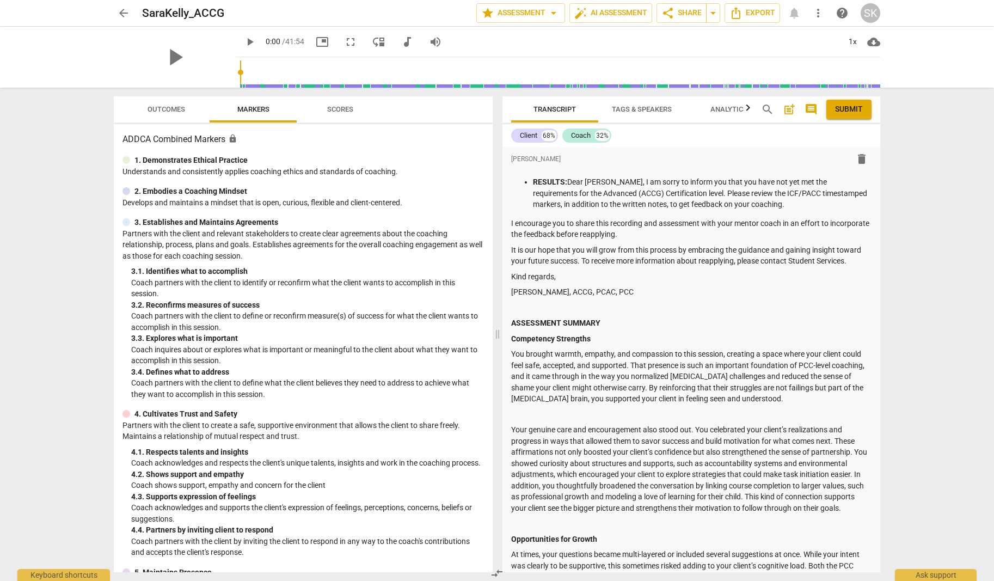
click at [157, 108] on span "Outcomes" at bounding box center [166, 109] width 38 height 8
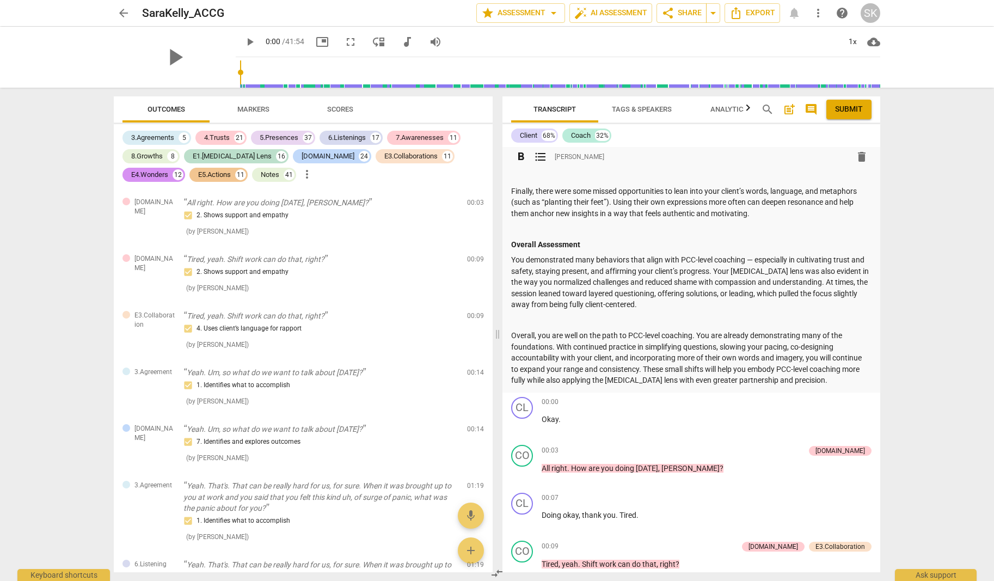
scroll to position [582, 0]
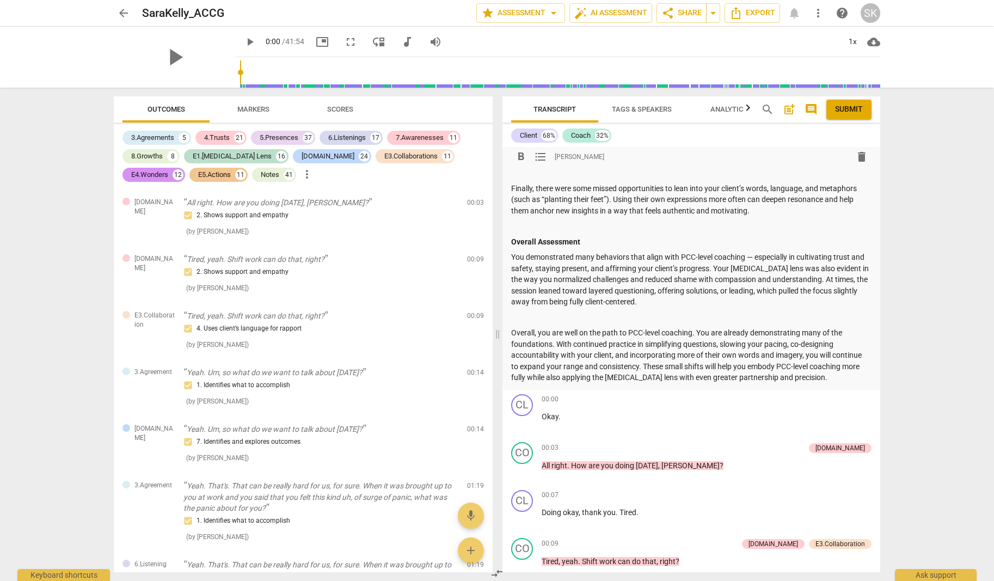
click at [631, 212] on p "Finally, there were some missed opportunities to lean into your client’s words,…" at bounding box center [691, 200] width 360 height 34
click at [845, 111] on span "Submit" at bounding box center [849, 109] width 28 height 11
click at [122, 9] on span "arrow_back" at bounding box center [123, 13] width 13 height 13
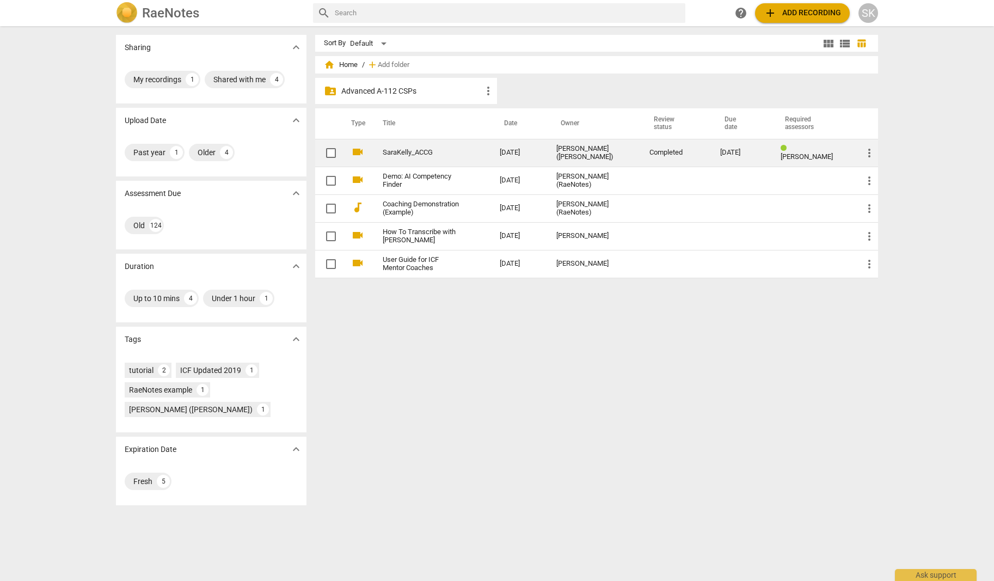
click at [411, 150] on link "SaraKelly_ACCG" at bounding box center [422, 153] width 78 height 8
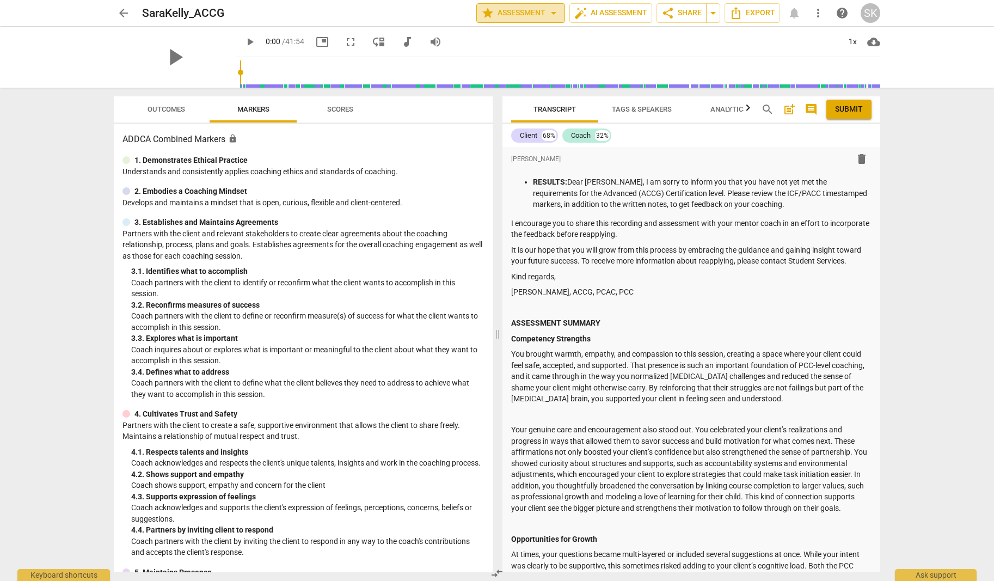
click at [502, 15] on span "star Assessment arrow_drop_down" at bounding box center [520, 13] width 79 height 13
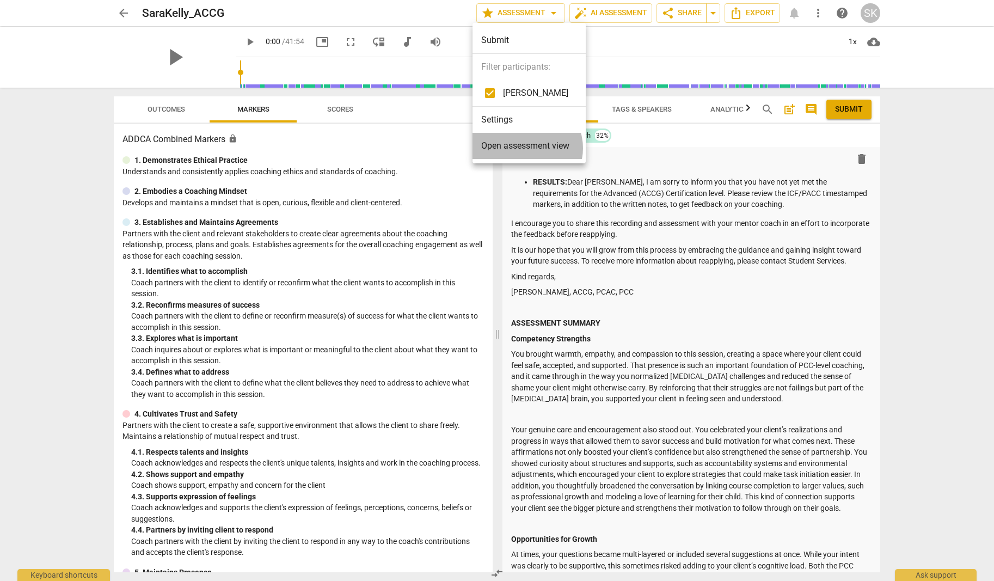
click at [526, 148] on span "Open assessment view" at bounding box center [525, 145] width 88 height 13
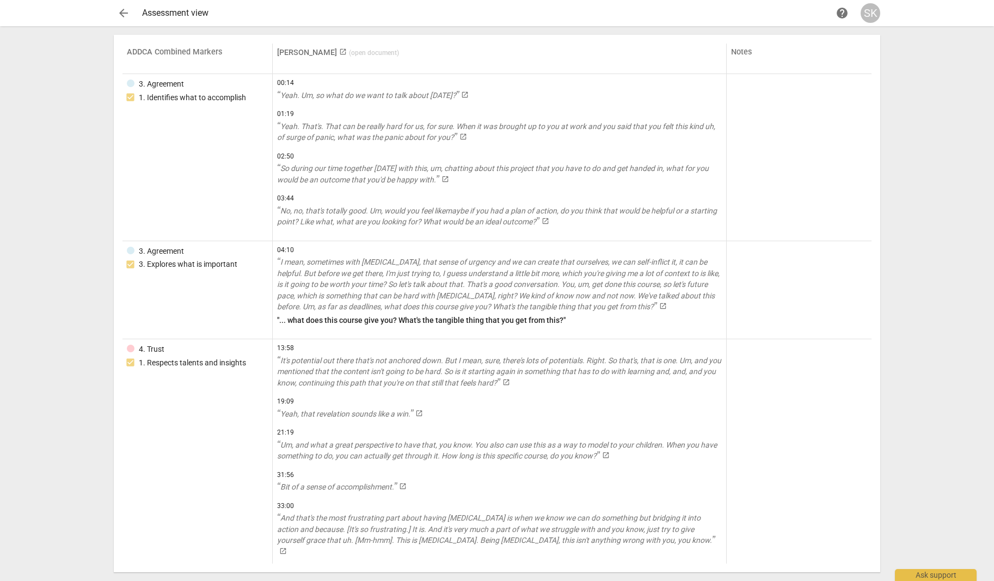
click at [121, 10] on span "arrow_back" at bounding box center [123, 13] width 13 height 13
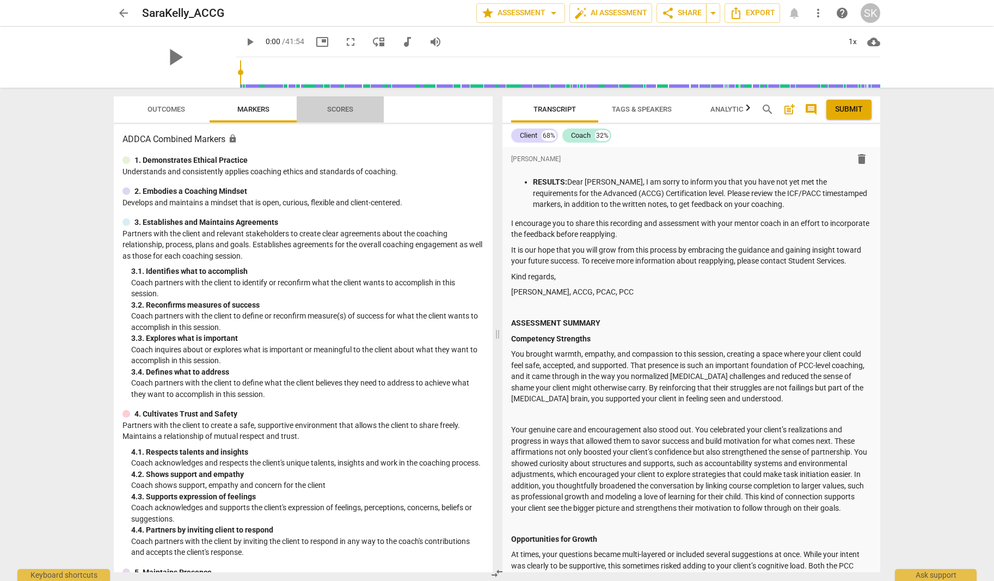
click at [338, 109] on span "Scores" at bounding box center [340, 109] width 26 height 8
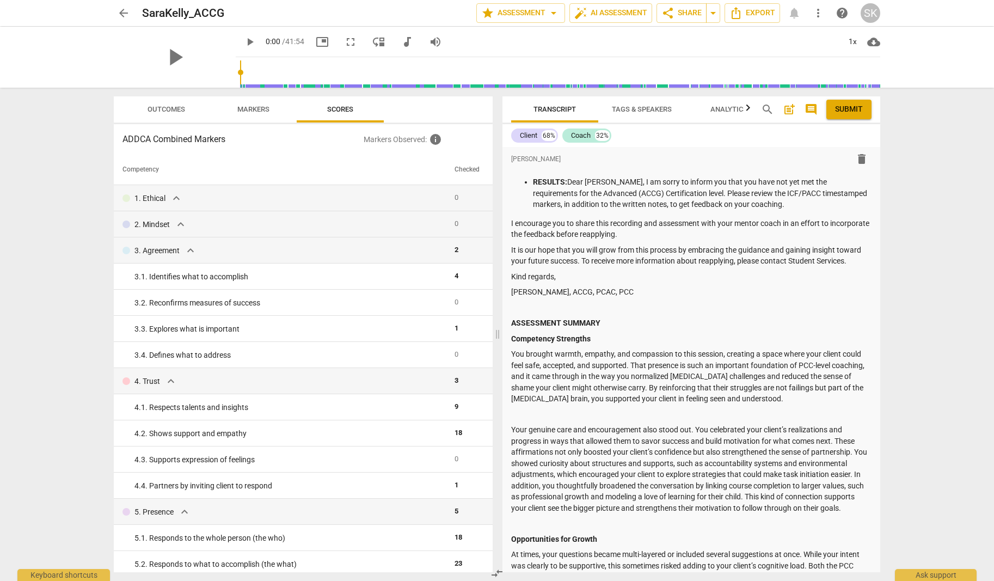
click at [167, 105] on span "Outcomes" at bounding box center [166, 109] width 38 height 8
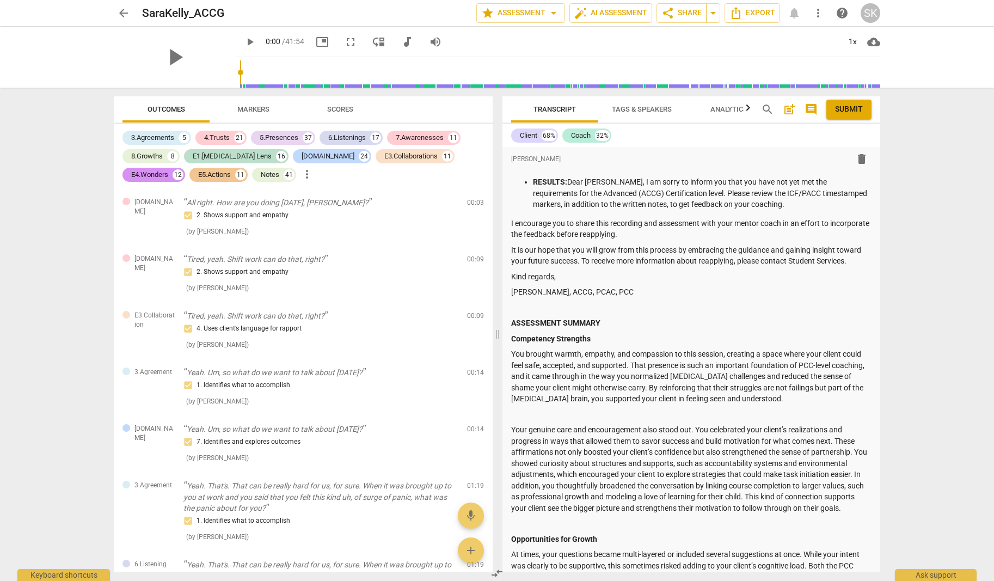
click at [260, 105] on span "Markers" at bounding box center [253, 109] width 32 height 8
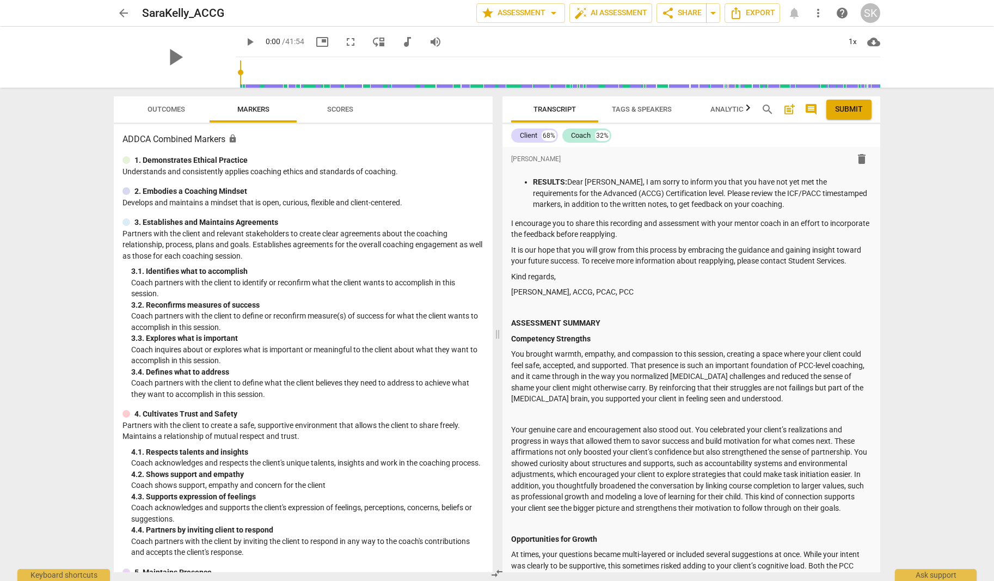
click at [328, 107] on span "Scores" at bounding box center [340, 109] width 26 height 8
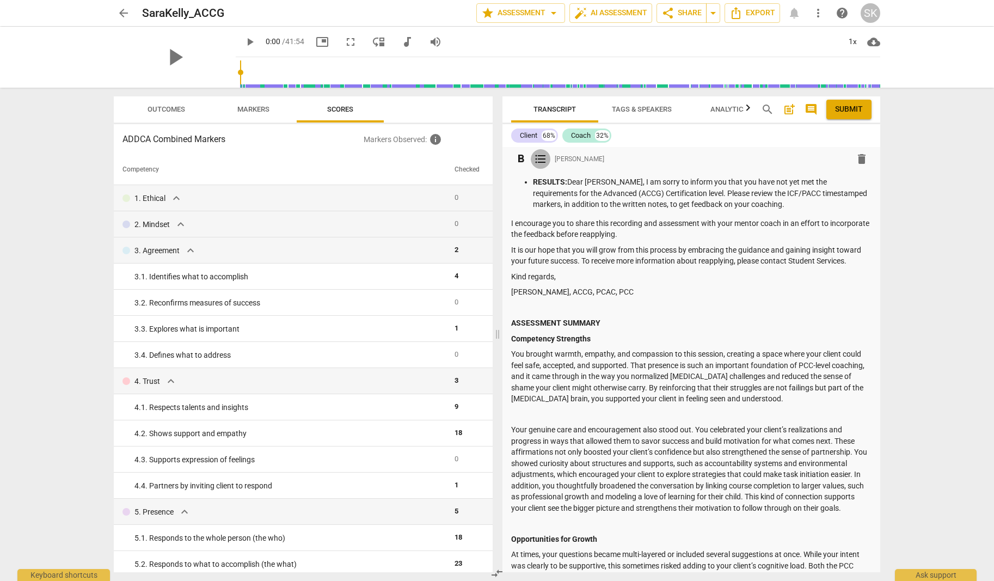
click at [537, 157] on span "format_list_bulleted" at bounding box center [540, 158] width 13 height 13
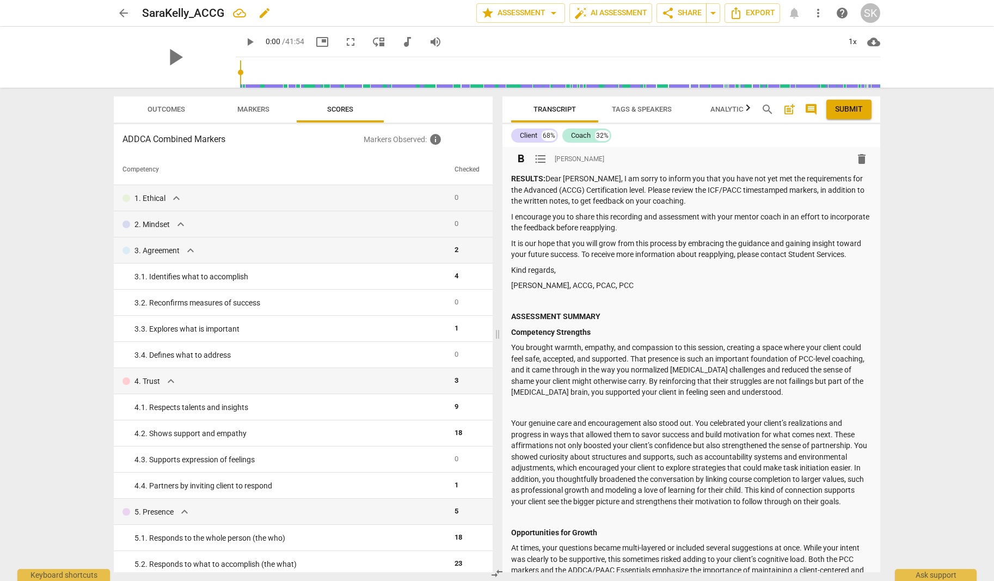
click at [264, 13] on span "edit" at bounding box center [264, 13] width 13 height 13
click at [264, 13] on input "SaraKelly_ACCG" at bounding box center [285, 13] width 286 height 21
click at [169, 111] on span "Outcomes" at bounding box center [166, 109] width 38 height 8
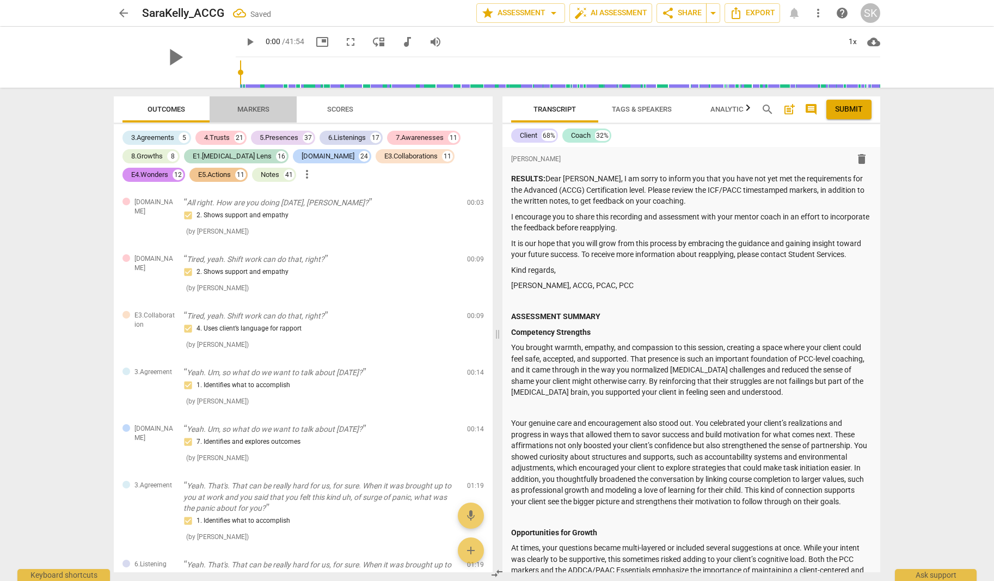
click at [245, 108] on span "Markers" at bounding box center [253, 109] width 32 height 8
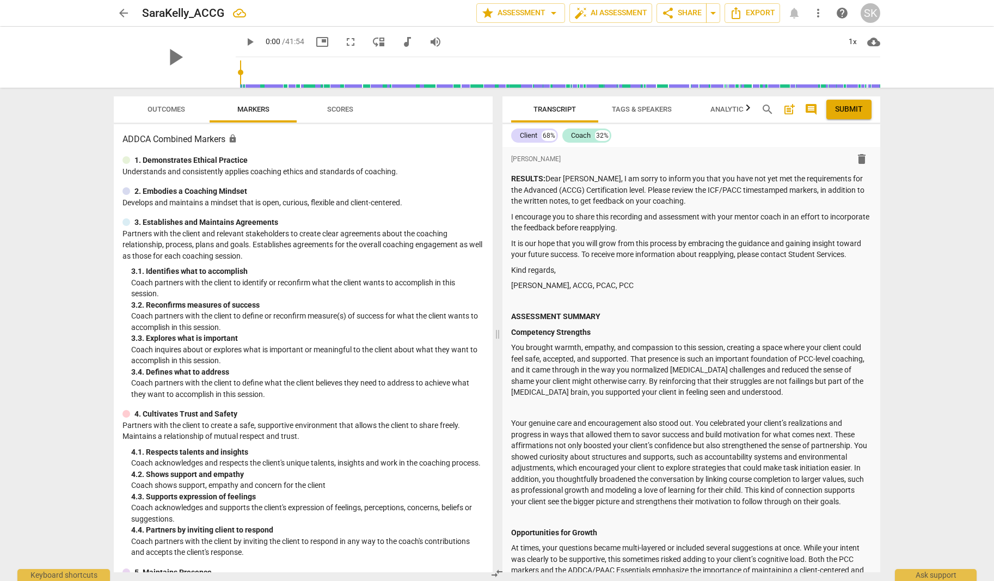
click at [342, 112] on span "Scores" at bounding box center [340, 109] width 26 height 8
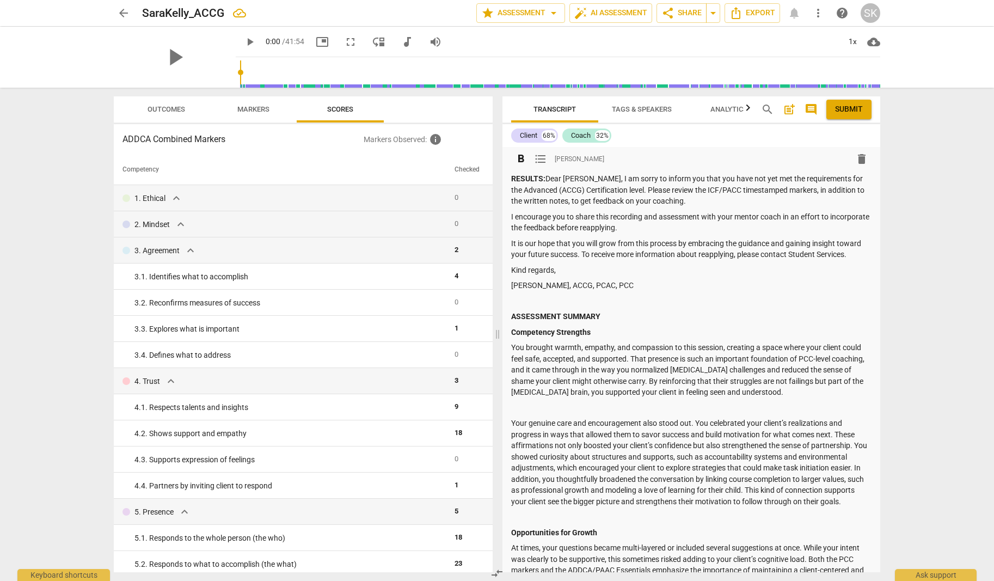
click at [540, 157] on span "format_list_bulleted" at bounding box center [540, 158] width 13 height 13
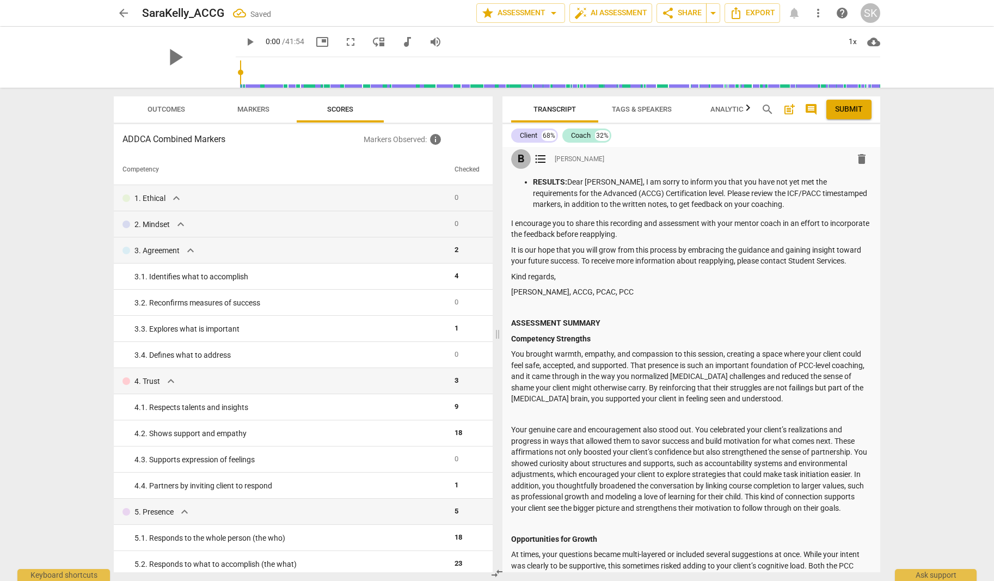
click at [521, 157] on span "format_bold" at bounding box center [520, 158] width 13 height 13
click at [540, 158] on span "format_list_bulleted" at bounding box center [540, 158] width 13 height 13
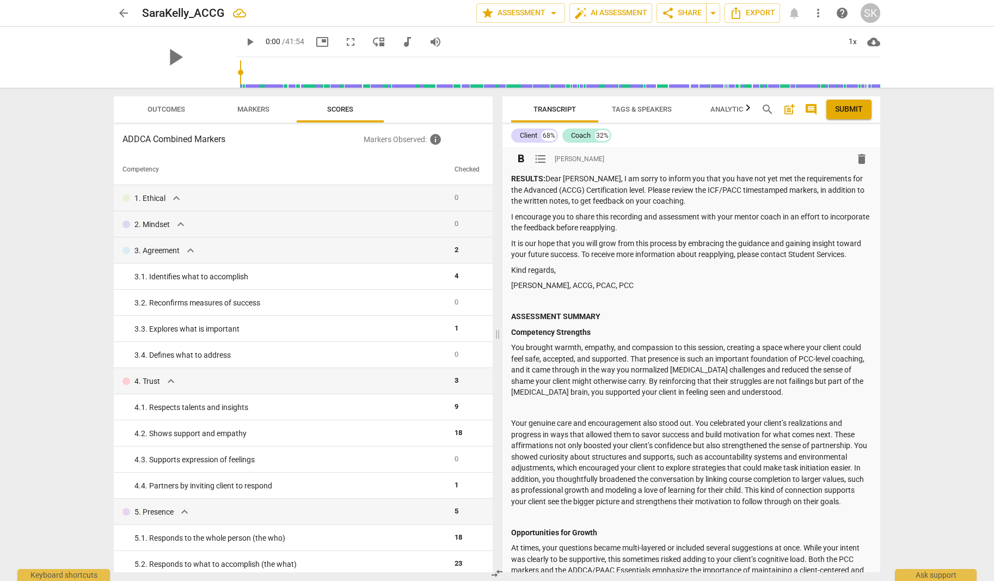
click at [244, 115] on span "Markers" at bounding box center [253, 109] width 58 height 15
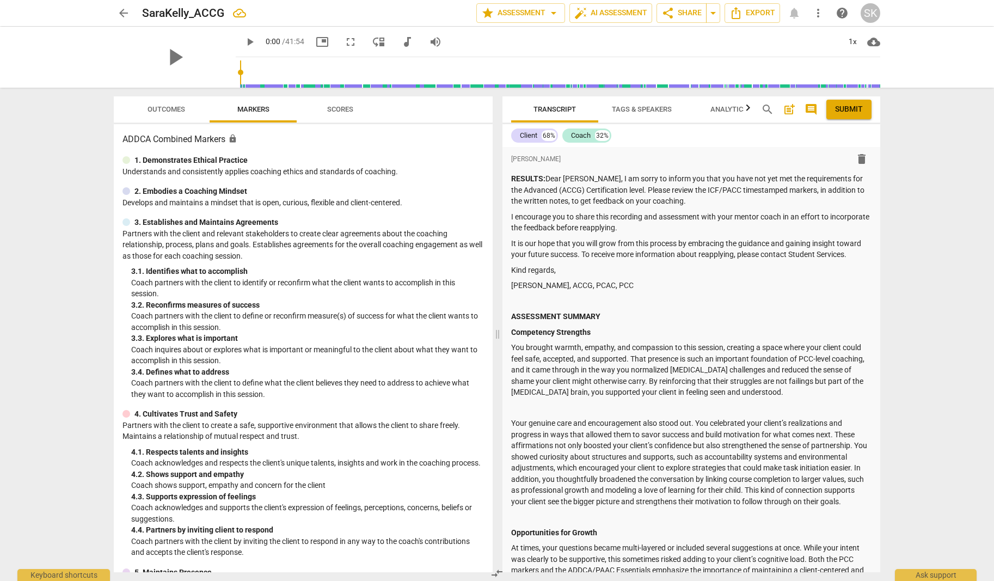
click at [334, 109] on span "Scores" at bounding box center [340, 109] width 26 height 8
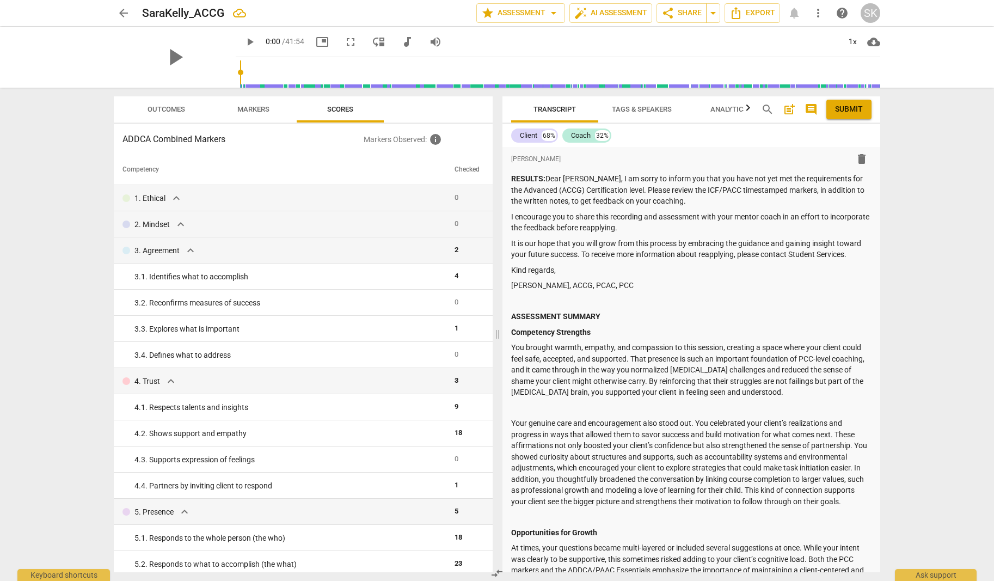
click at [175, 108] on span "Outcomes" at bounding box center [166, 109] width 38 height 8
